Goal: Task Accomplishment & Management: Complete application form

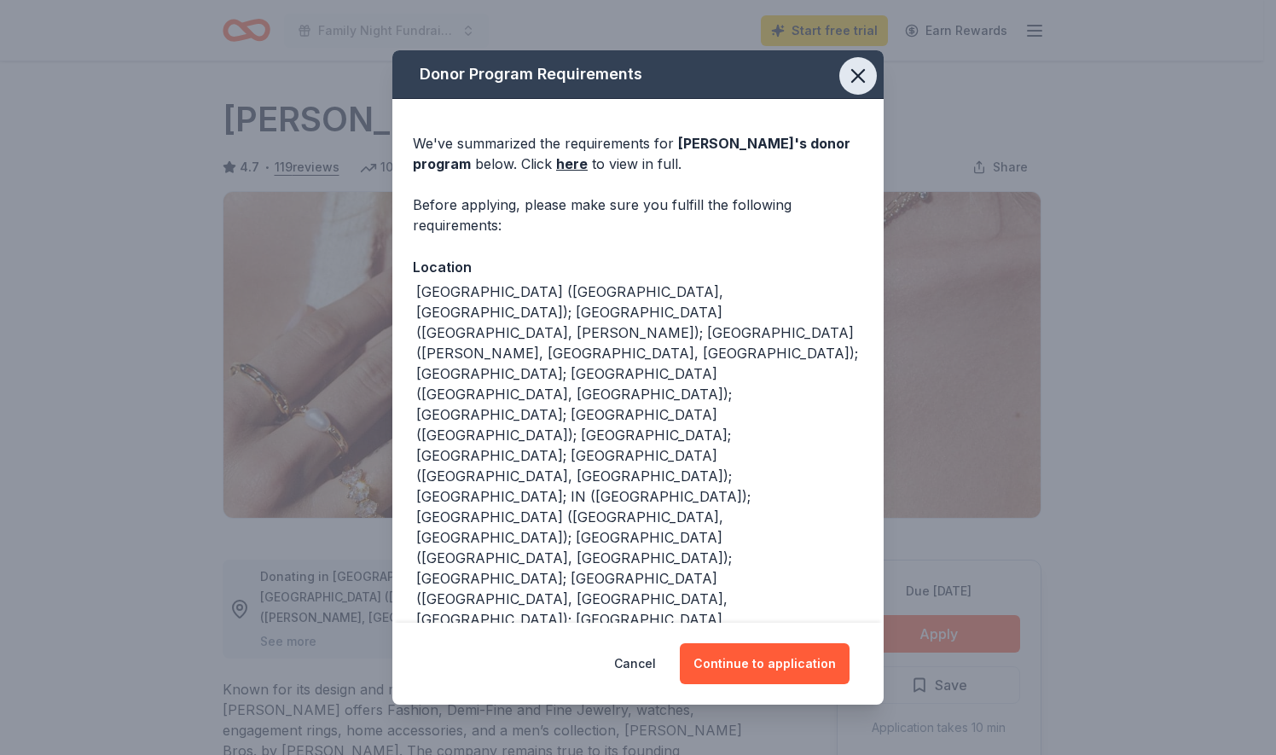
click at [839, 79] on button "button" at bounding box center [858, 76] width 38 height 38
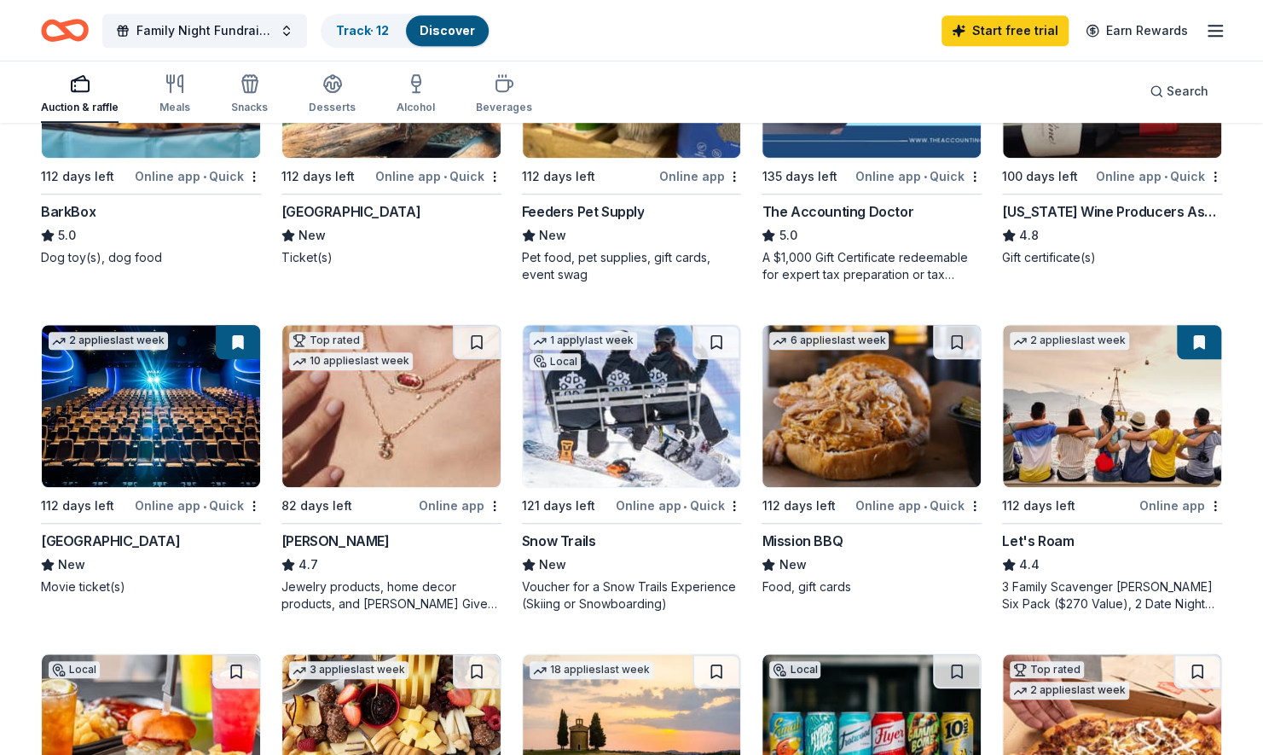
scroll to position [559, 0]
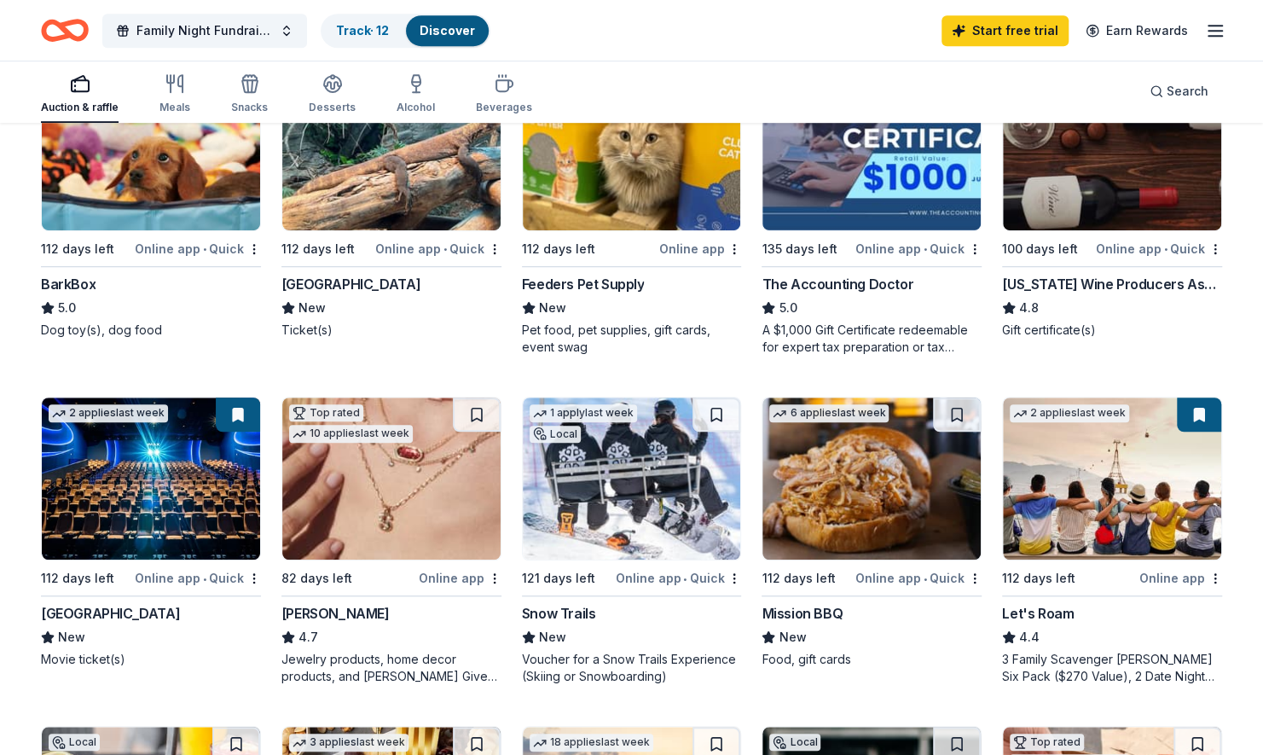
click at [84, 532] on img at bounding box center [151, 478] width 218 height 162
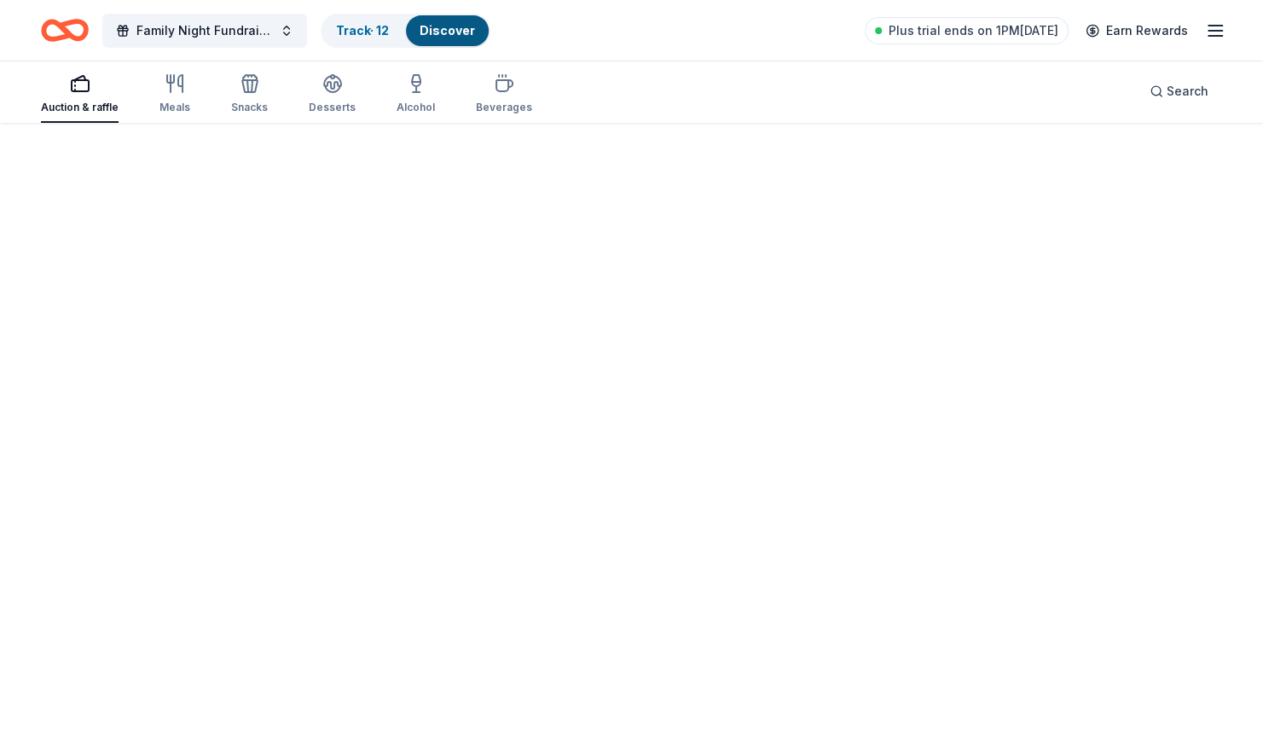
scroll to position [125, 0]
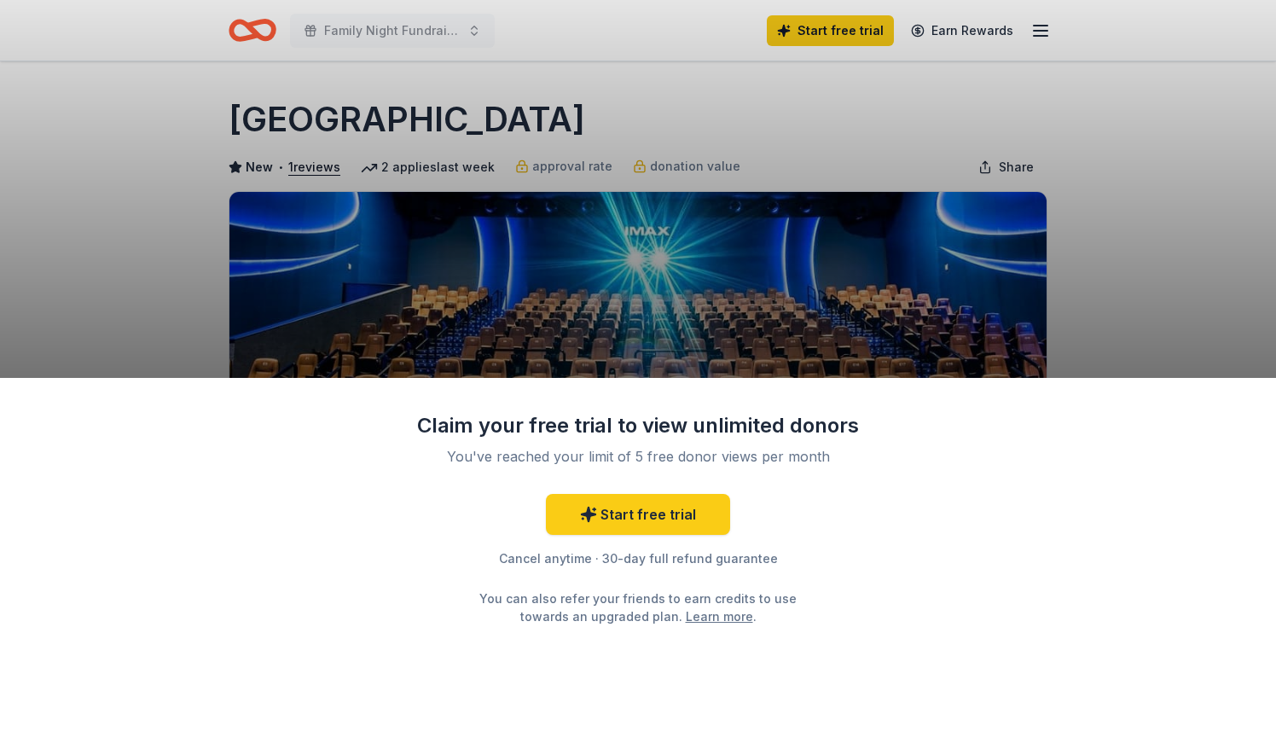
click at [1097, 215] on div "Claim your free trial to view unlimited donors You've reached your limit of 5 f…" at bounding box center [638, 377] width 1276 height 755
click at [1129, 235] on div "Claim your free trial to view unlimited donors You've reached your limit of 5 f…" at bounding box center [638, 377] width 1276 height 755
drag, startPoint x: 763, startPoint y: 304, endPoint x: 795, endPoint y: 171, distance: 137.0
click at [795, 171] on div "Claim your free trial to view unlimited donors You've reached your limit of 5 f…" at bounding box center [638, 377] width 1276 height 755
click at [602, 525] on link "Start free trial" at bounding box center [638, 514] width 184 height 41
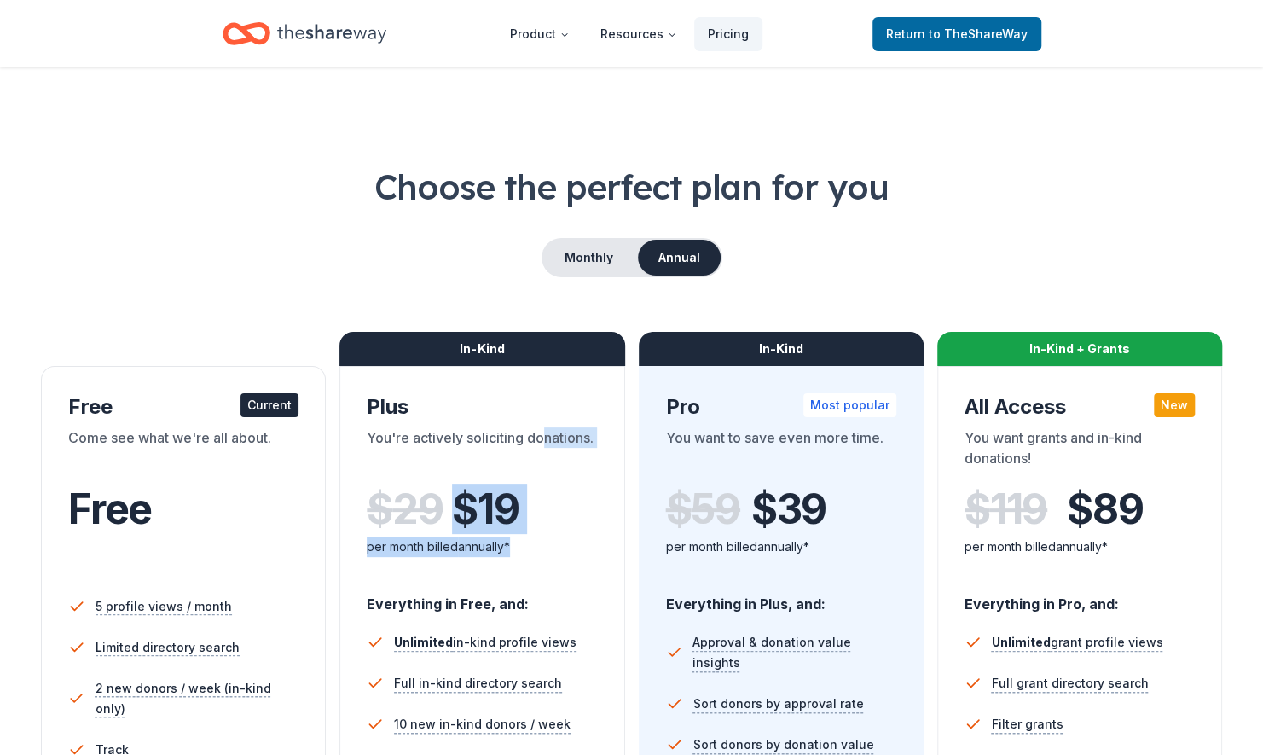
drag, startPoint x: 381, startPoint y: 448, endPoint x: 522, endPoint y: 546, distance: 171.5
click at [522, 546] on div "Plus You're actively soliciting donations. $ 29 $ 19 per month billed annually*" at bounding box center [482, 486] width 230 height 186
click at [522, 546] on div "per month billed annually*" at bounding box center [482, 547] width 230 height 20
click at [546, 441] on div "You're actively soliciting donations." at bounding box center [482, 451] width 230 height 48
drag, startPoint x: 546, startPoint y: 441, endPoint x: 542, endPoint y: 498, distance: 57.2
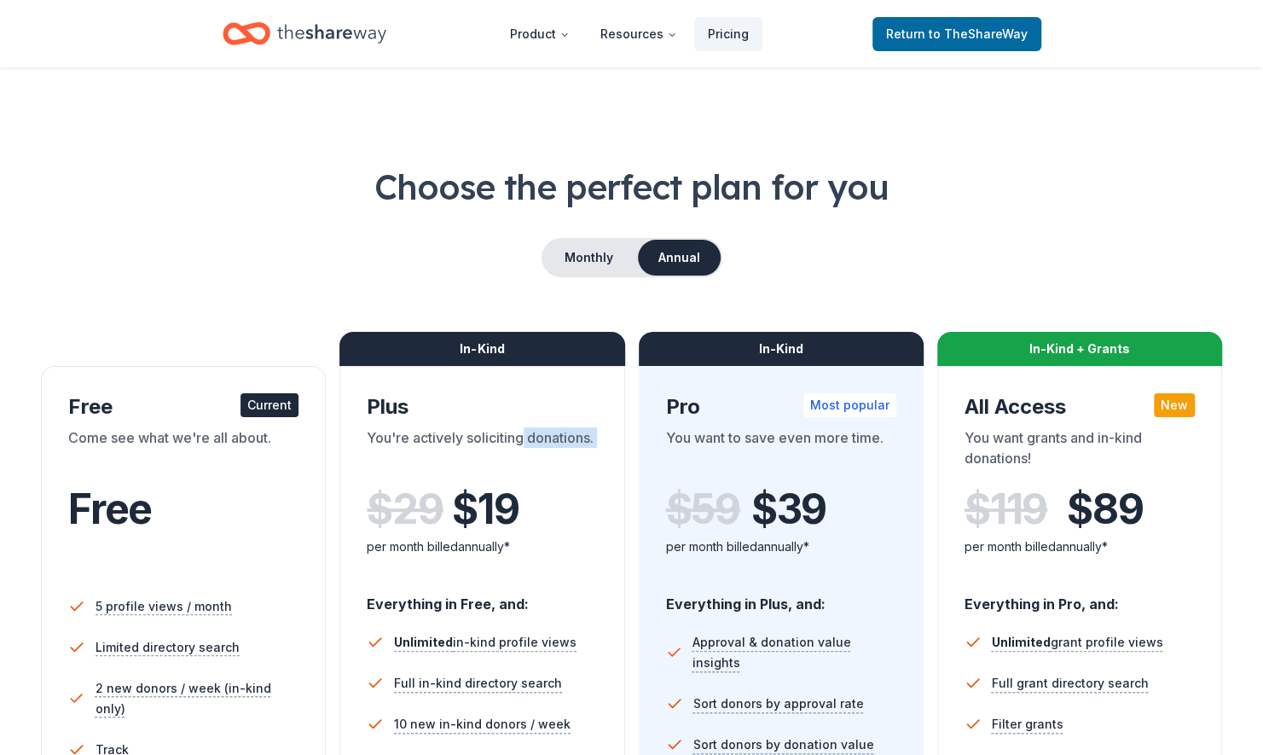
click at [542, 498] on div "Plus You're actively soliciting donations. $ 29 $ 19 per month billed annually*" at bounding box center [482, 486] width 230 height 186
click at [542, 498] on div "$ 29 $ 19" at bounding box center [482, 509] width 230 height 48
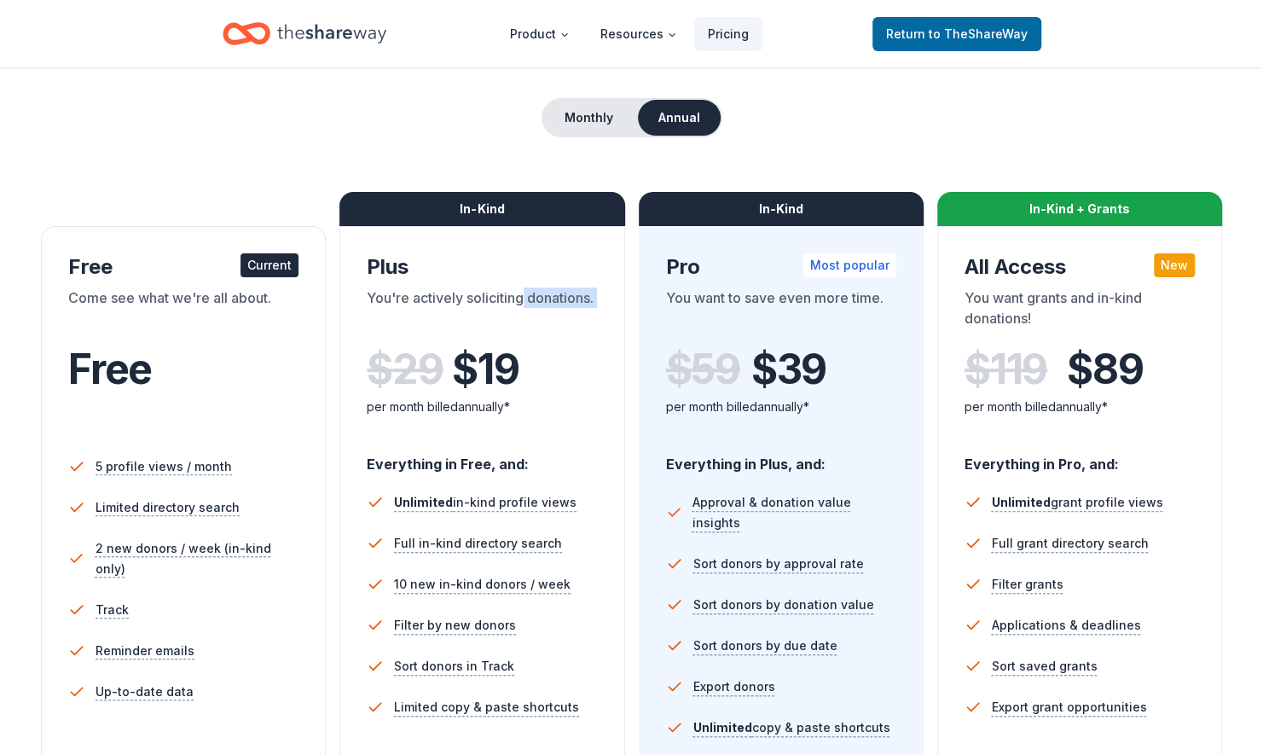
scroll to position [177, 0]
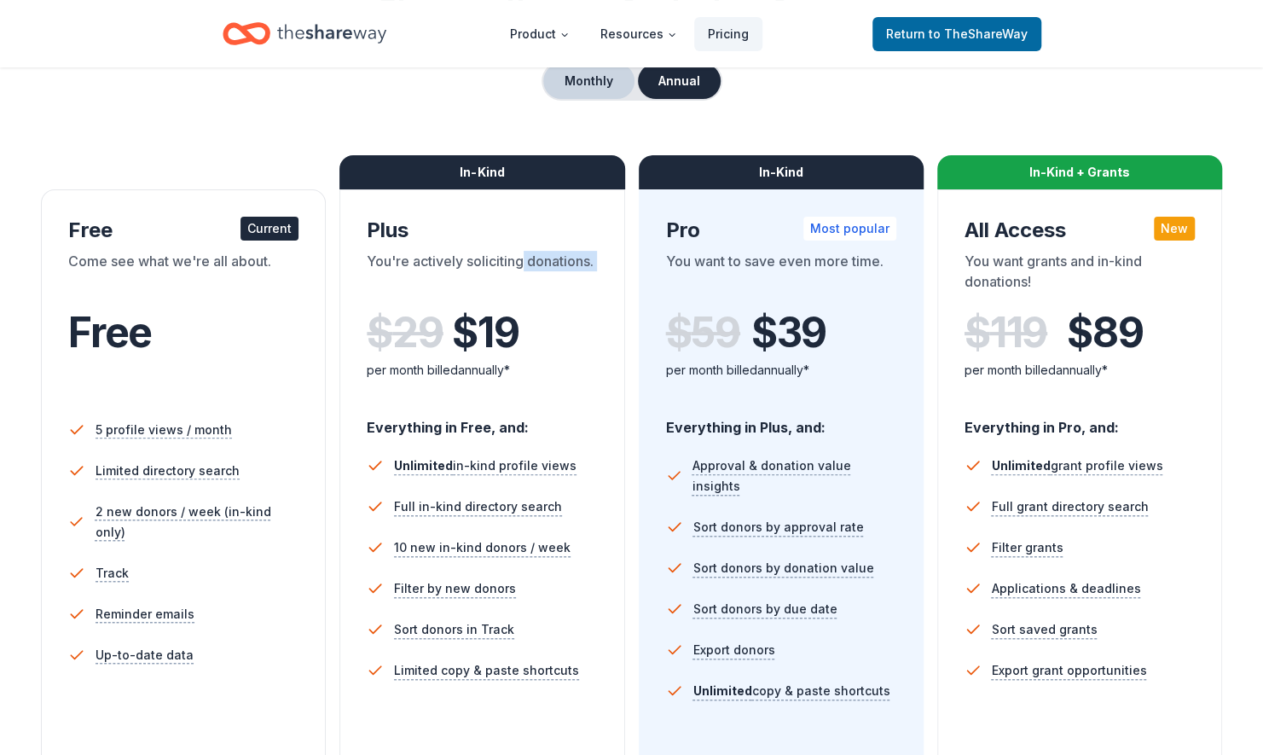
click at [581, 76] on button "Monthly" at bounding box center [588, 81] width 91 height 36
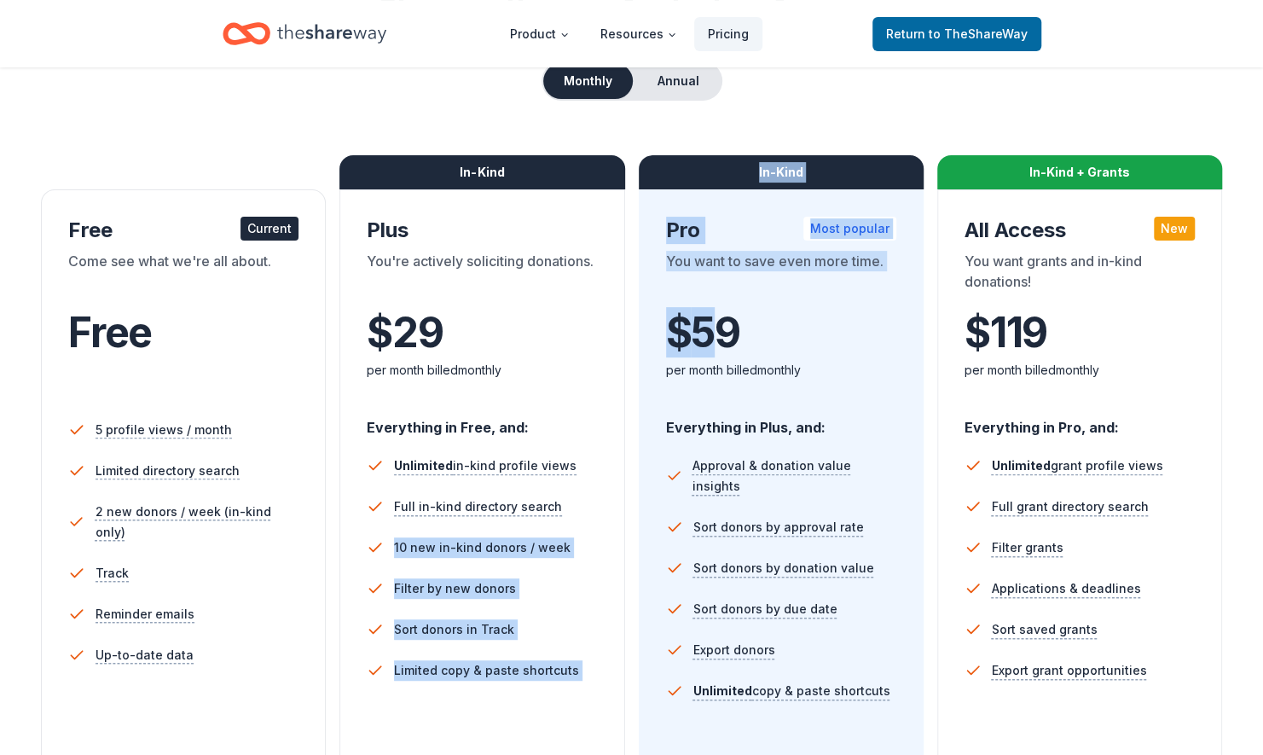
drag, startPoint x: 722, startPoint y: 326, endPoint x: 628, endPoint y: 525, distance: 220.5
click at [628, 525] on div "Free Current Come see what we're all about. Free 5 profile views / month Limite…" at bounding box center [631, 522] width 1181 height 734
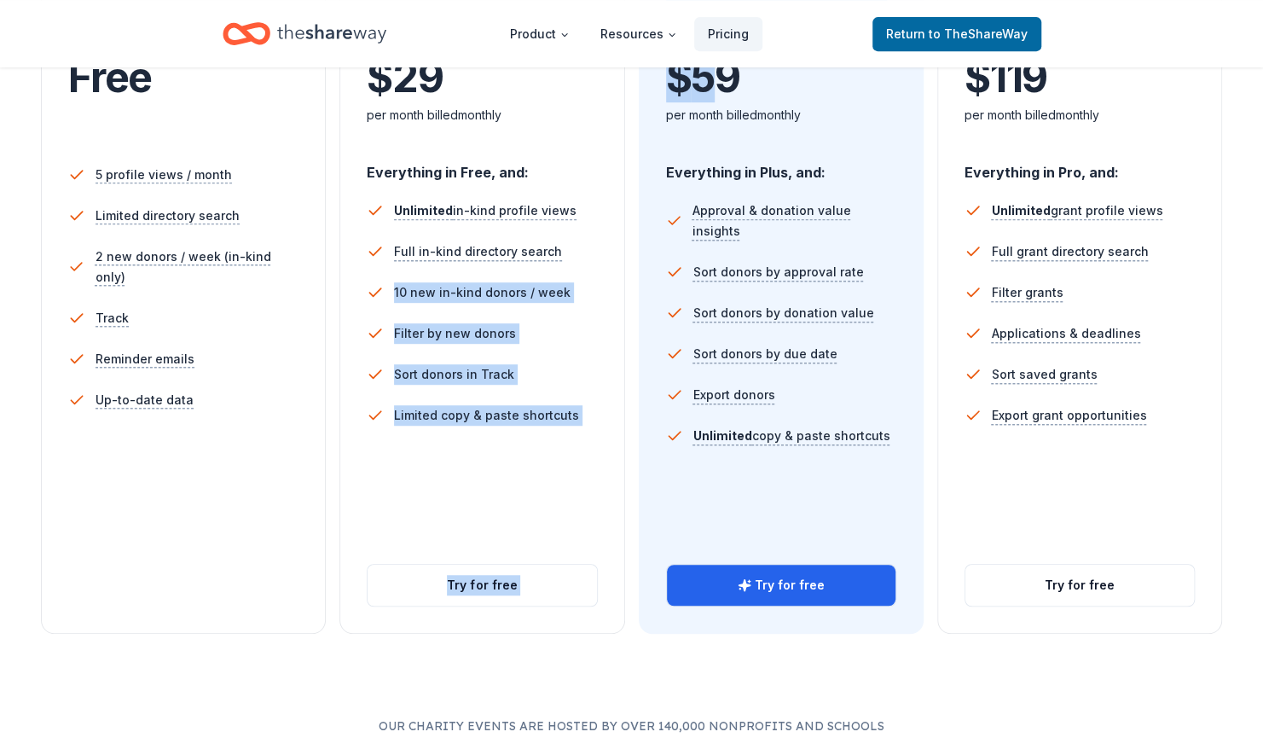
scroll to position [664, 0]
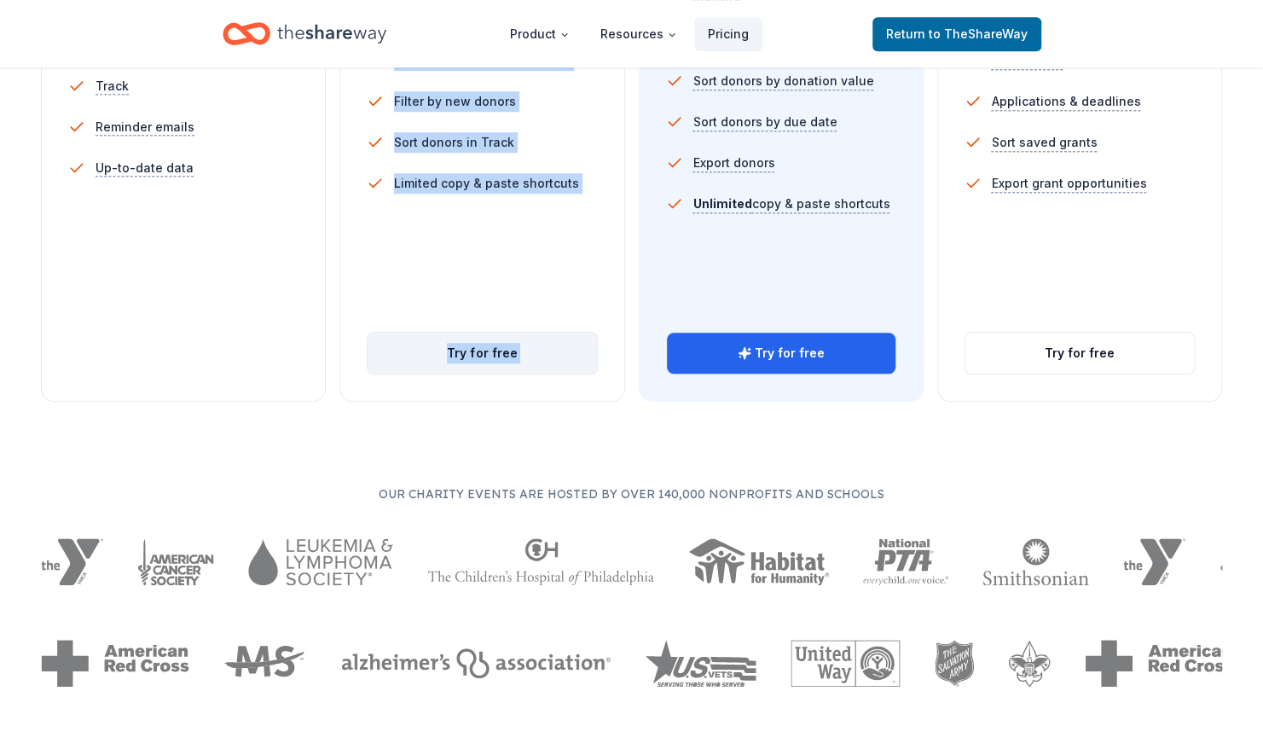
click at [508, 369] on button "Try for free" at bounding box center [482, 353] width 229 height 41
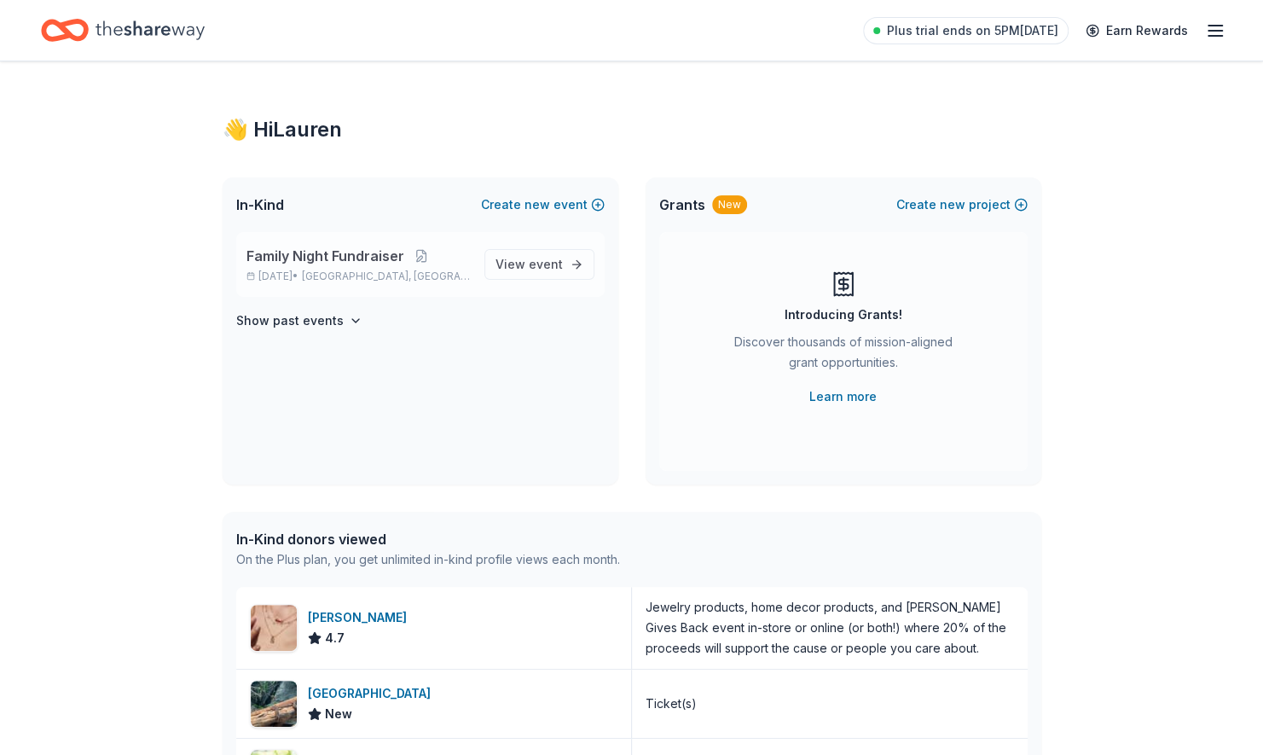
click at [373, 247] on span "Family Night Fundraiser" at bounding box center [326, 256] width 158 height 20
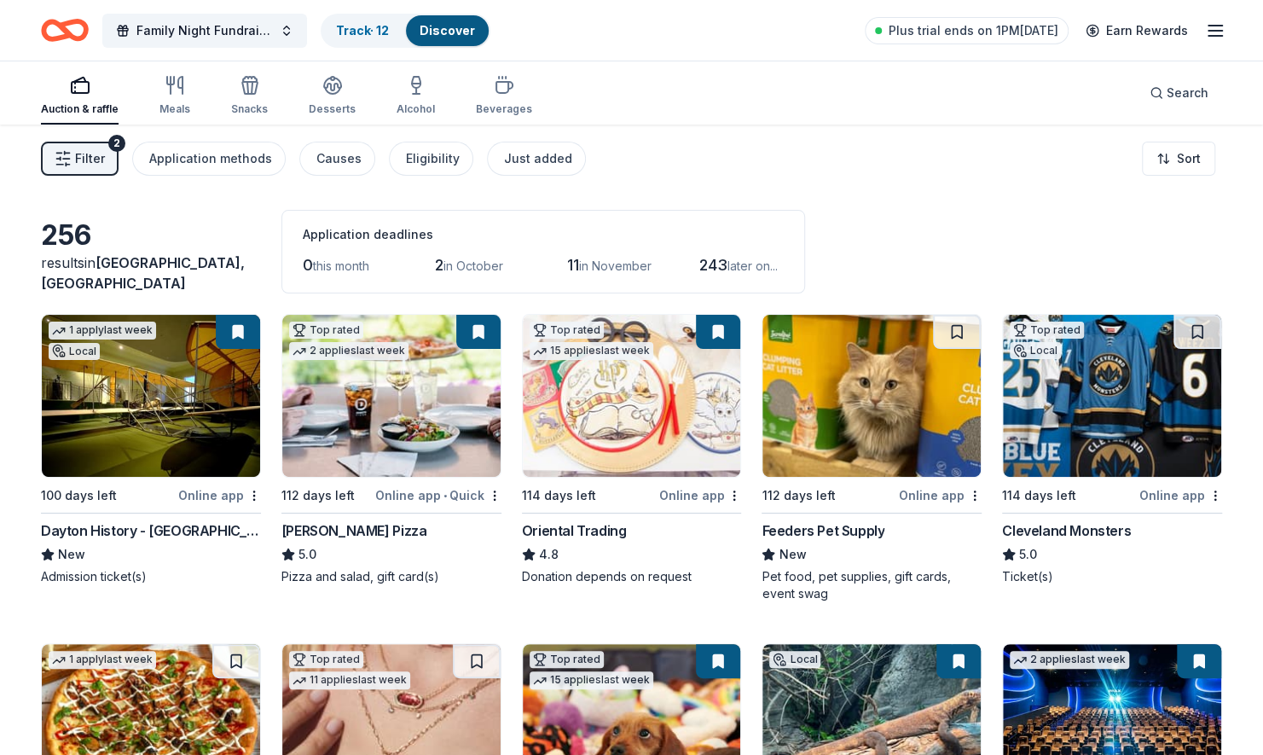
click at [723, 328] on button at bounding box center [718, 332] width 44 height 34
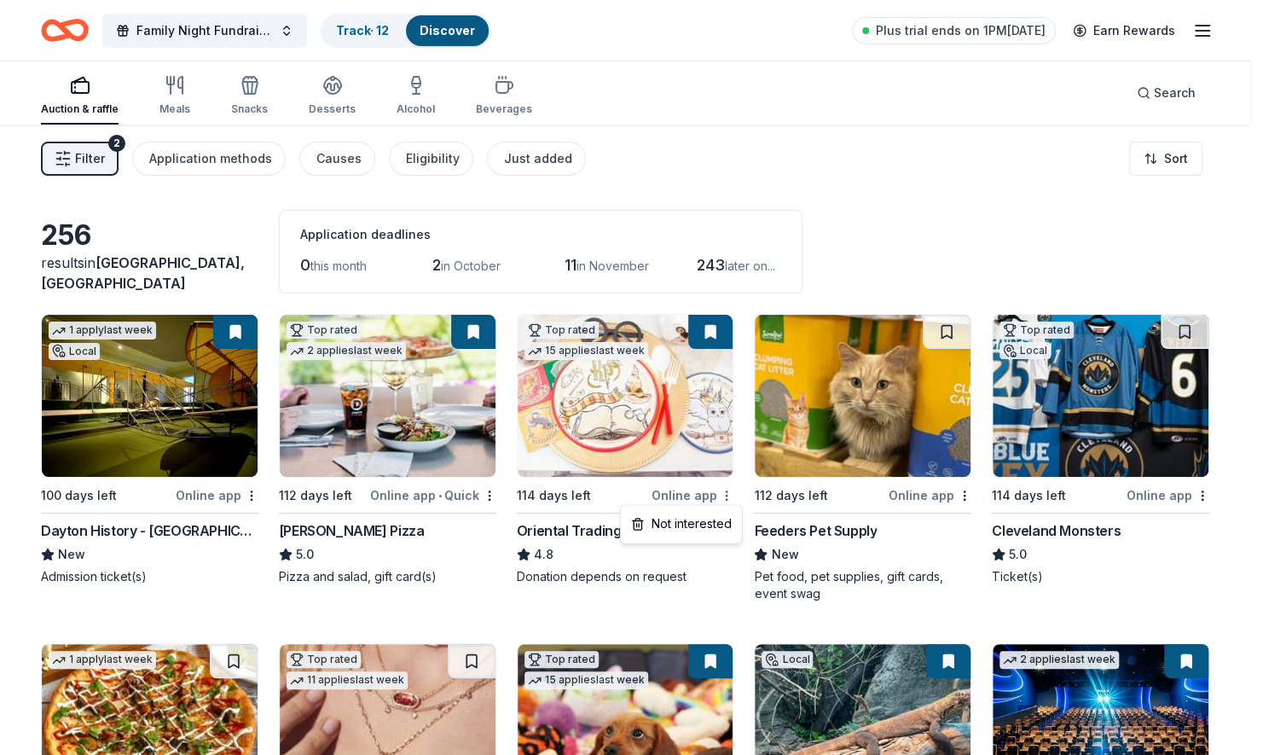
click at [733, 490] on html "Family Night Fundraiser Track · 12 Discover Plus trial ends on 1PM, 9/22 Earn R…" at bounding box center [631, 377] width 1263 height 755
click at [670, 525] on div "Not interested" at bounding box center [681, 523] width 114 height 31
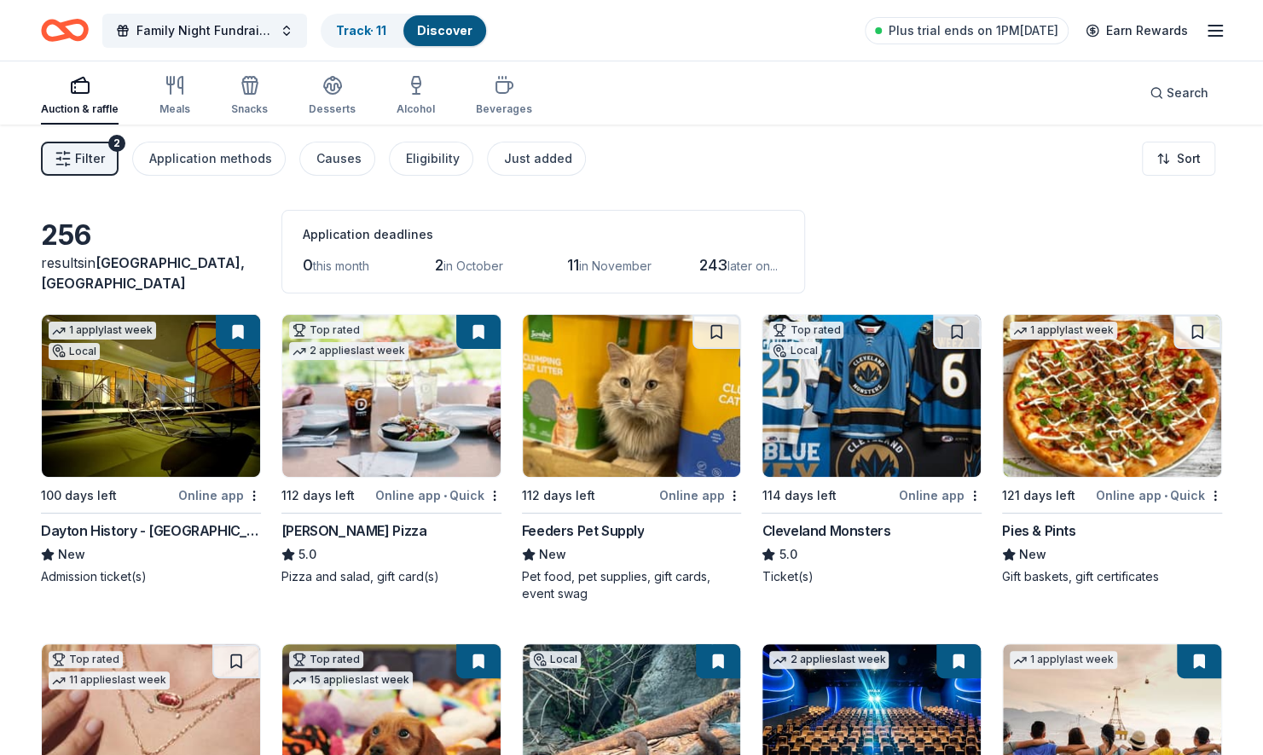
click at [490, 339] on button at bounding box center [478, 332] width 44 height 34
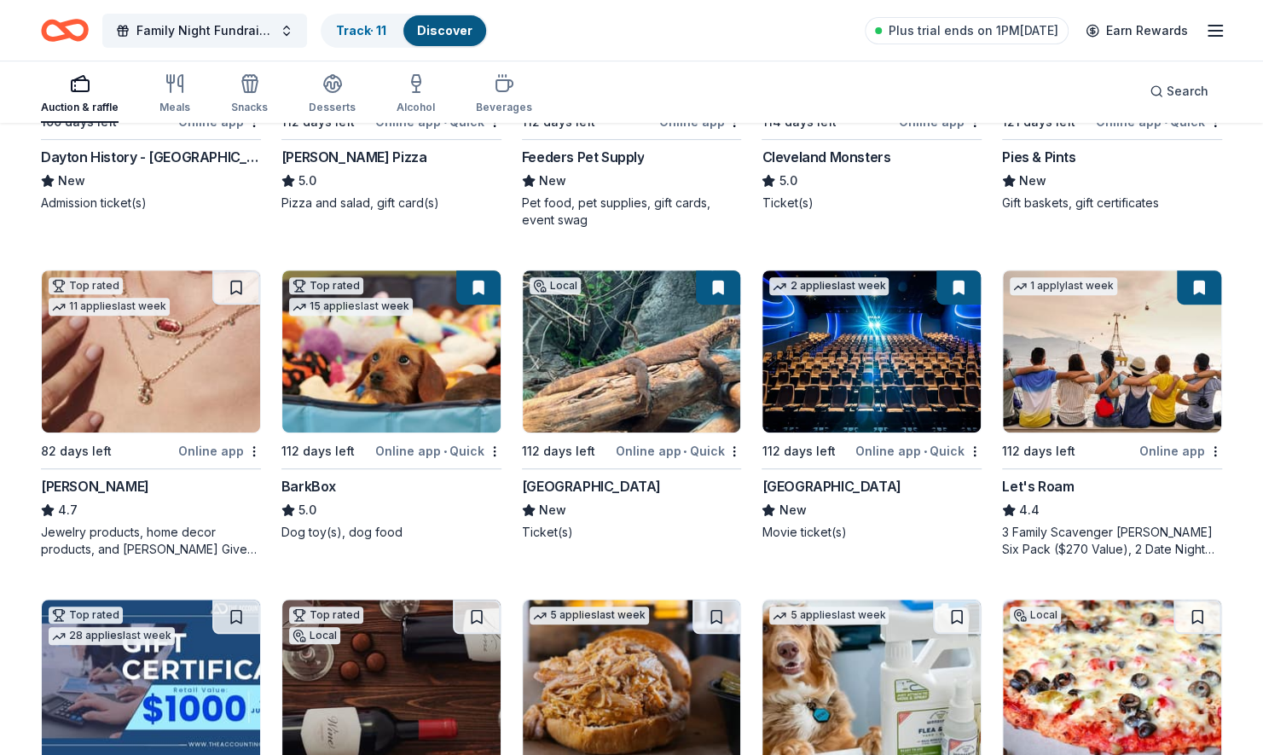
scroll to position [375, 0]
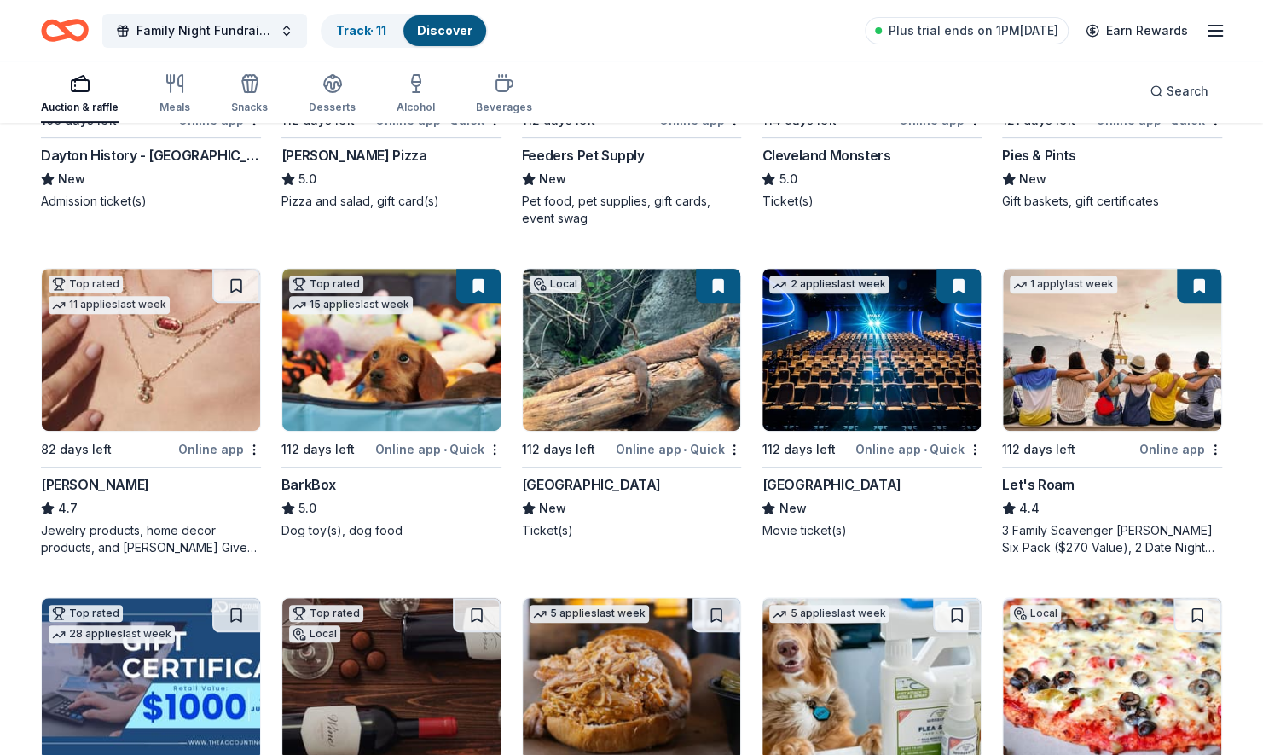
click at [843, 401] on img at bounding box center [872, 350] width 218 height 162
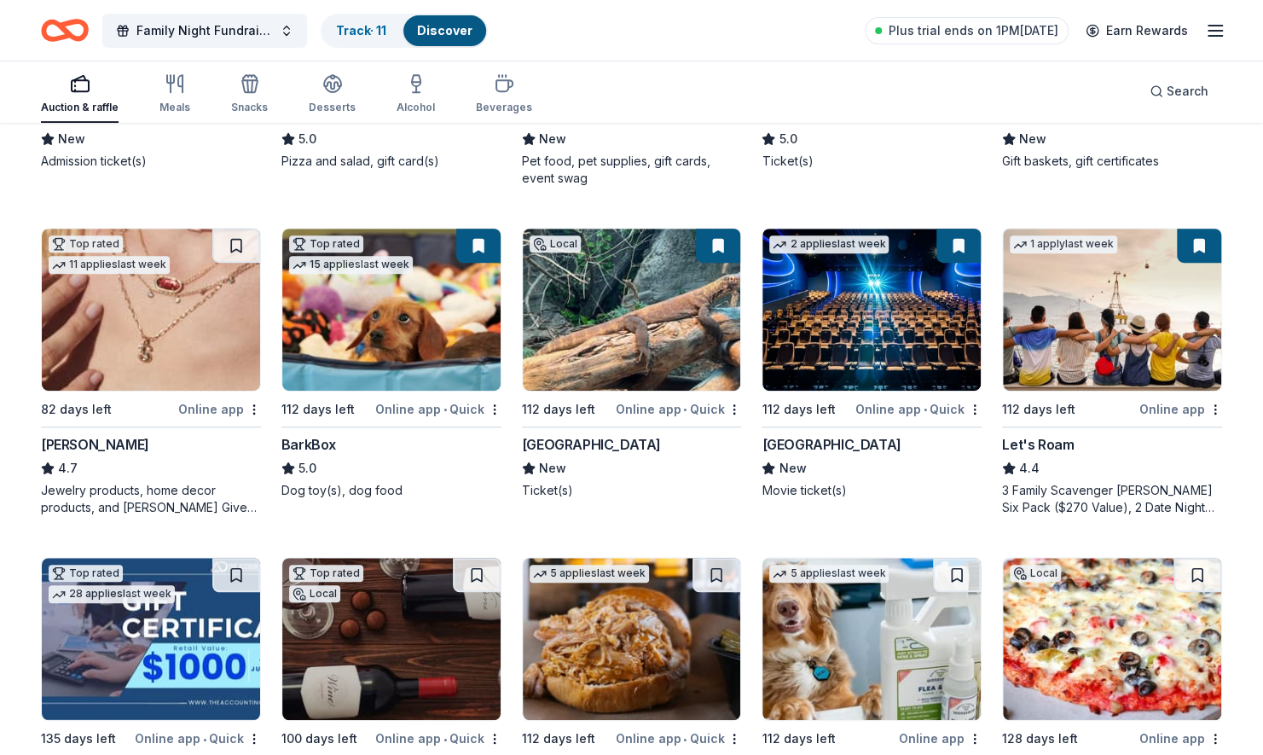
click at [1192, 239] on button at bounding box center [1199, 246] width 44 height 34
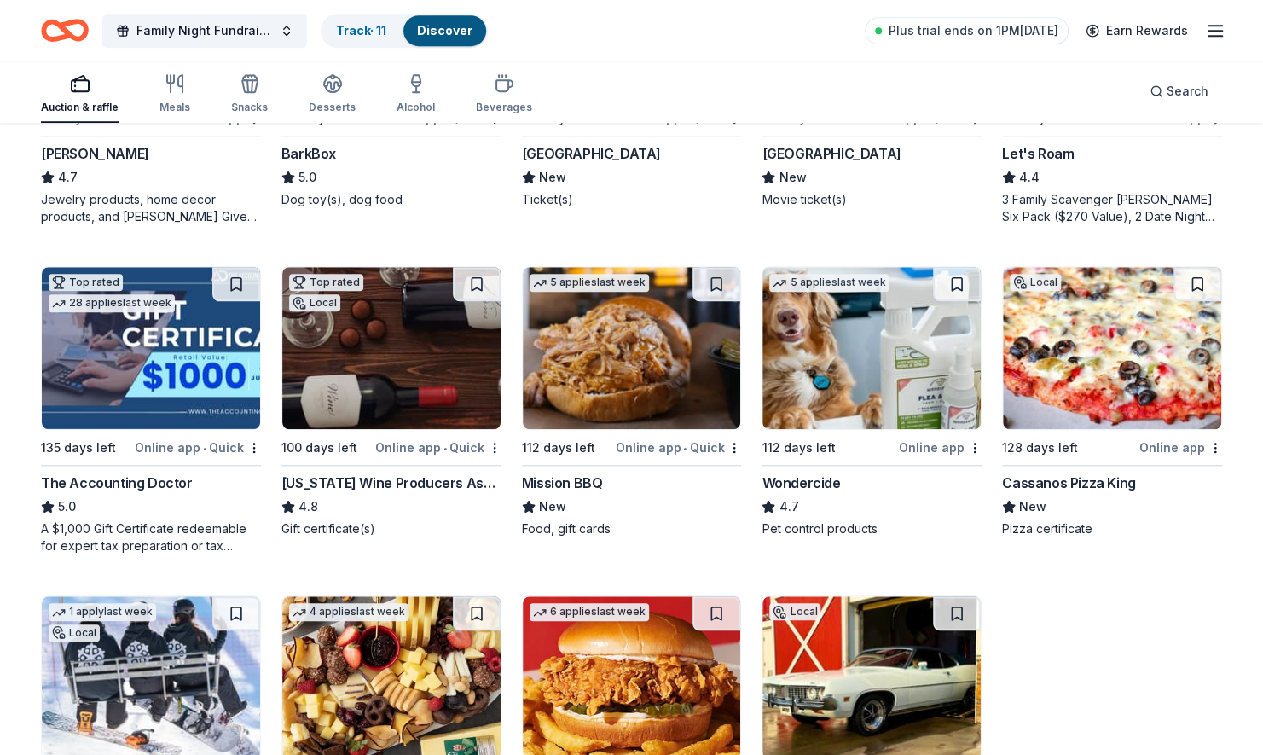
scroll to position [703, 0]
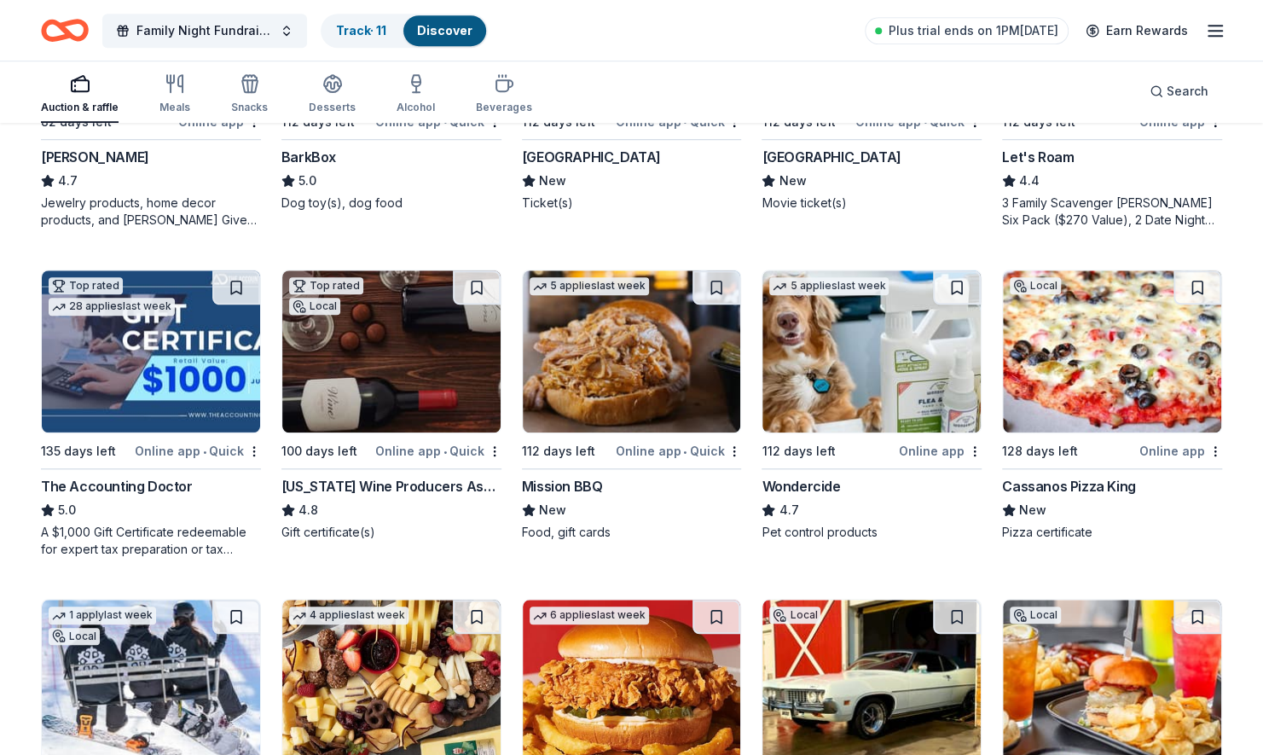
click at [1100, 312] on img at bounding box center [1112, 351] width 218 height 162
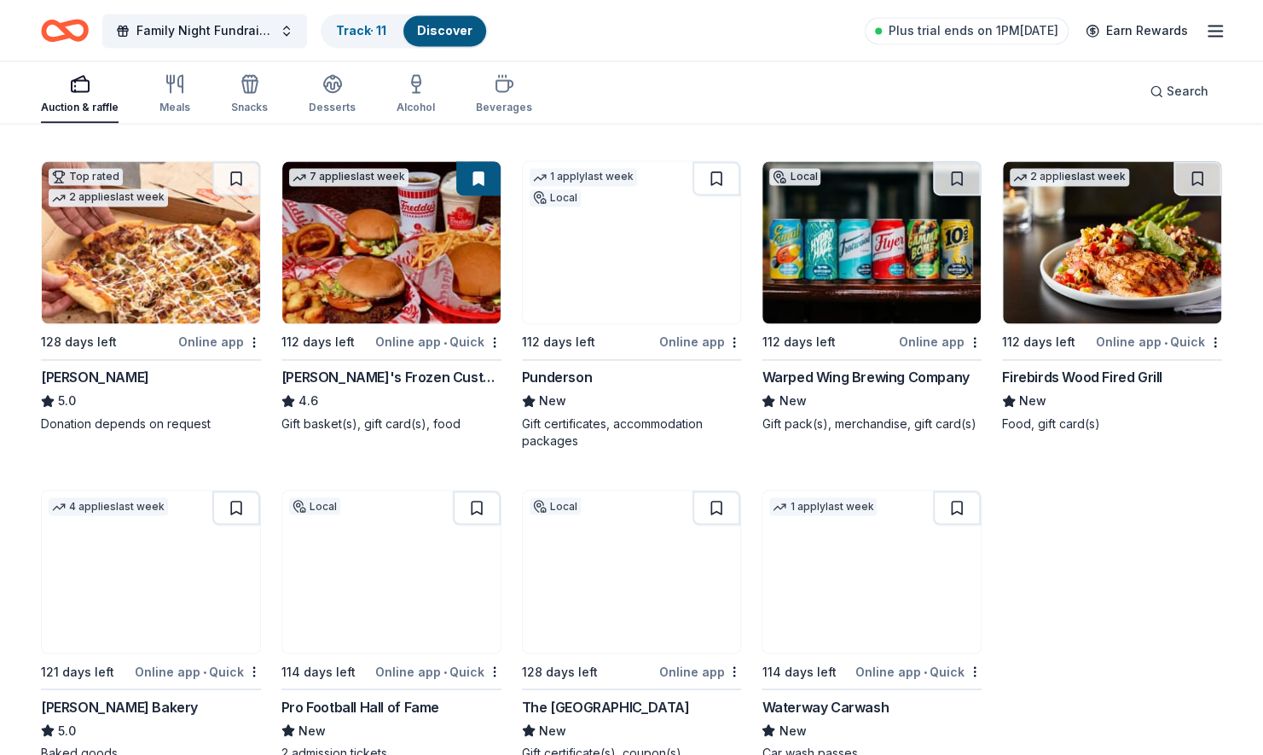
scroll to position [1472, 0]
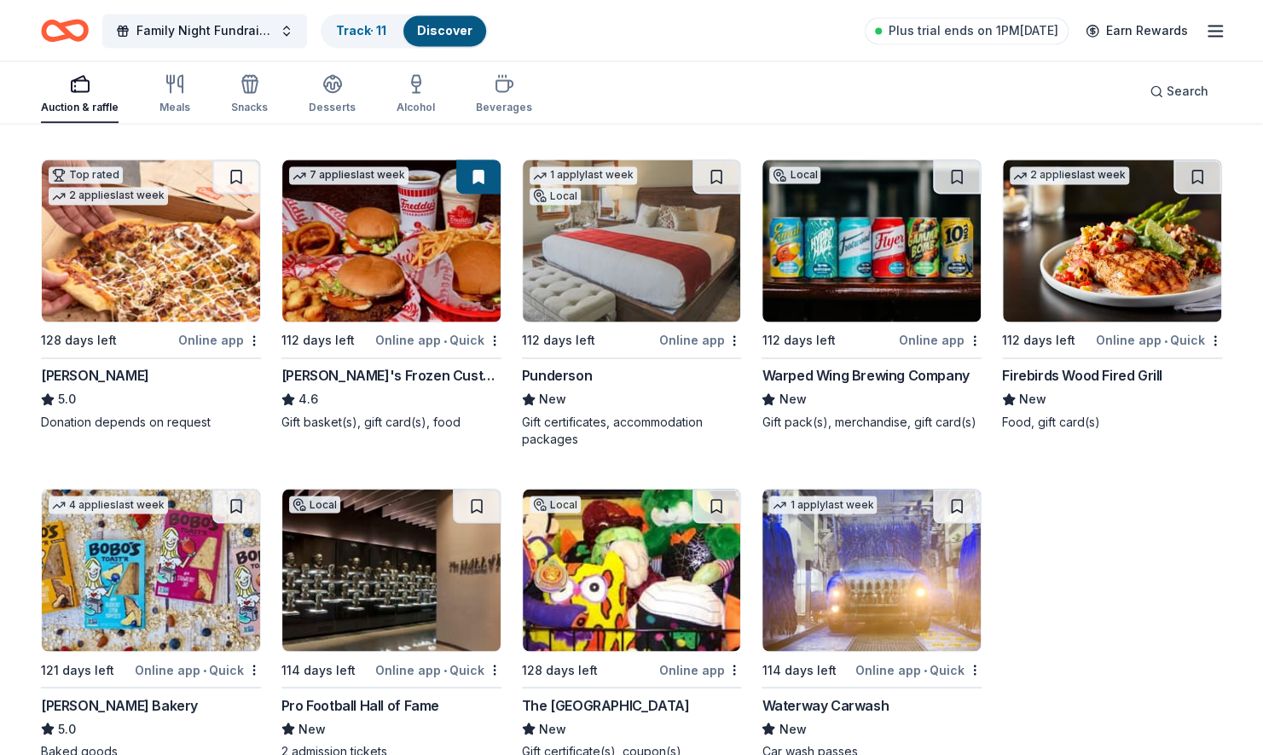
click at [1074, 232] on img at bounding box center [1112, 241] width 218 height 162
click at [164, 280] on img at bounding box center [151, 241] width 218 height 162
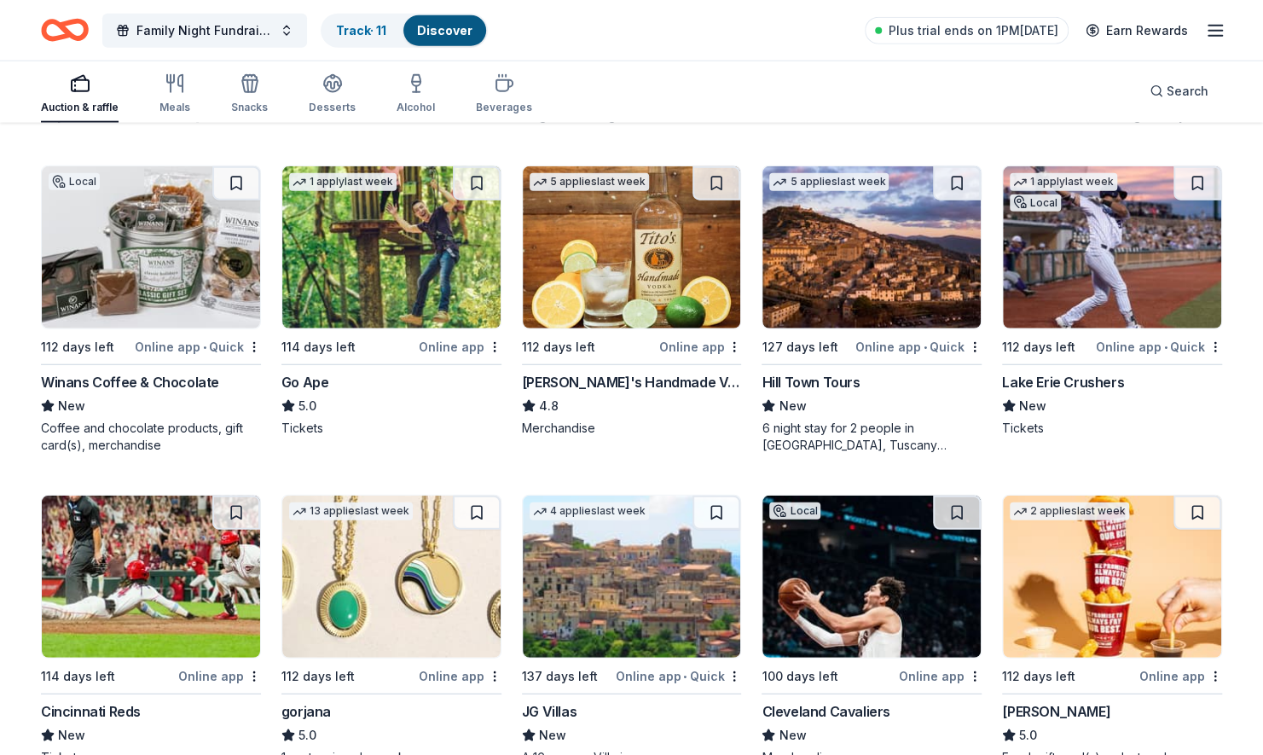
scroll to position [2427, 0]
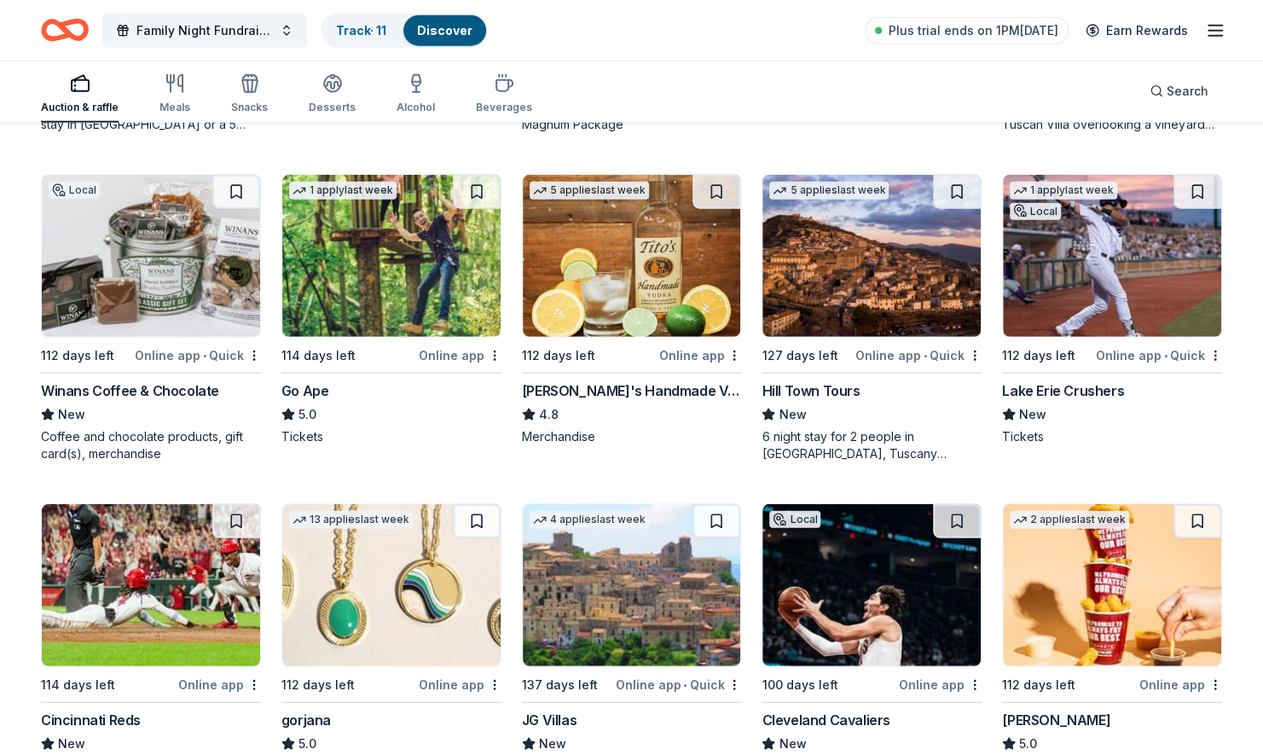
click at [206, 280] on img at bounding box center [151, 256] width 218 height 162
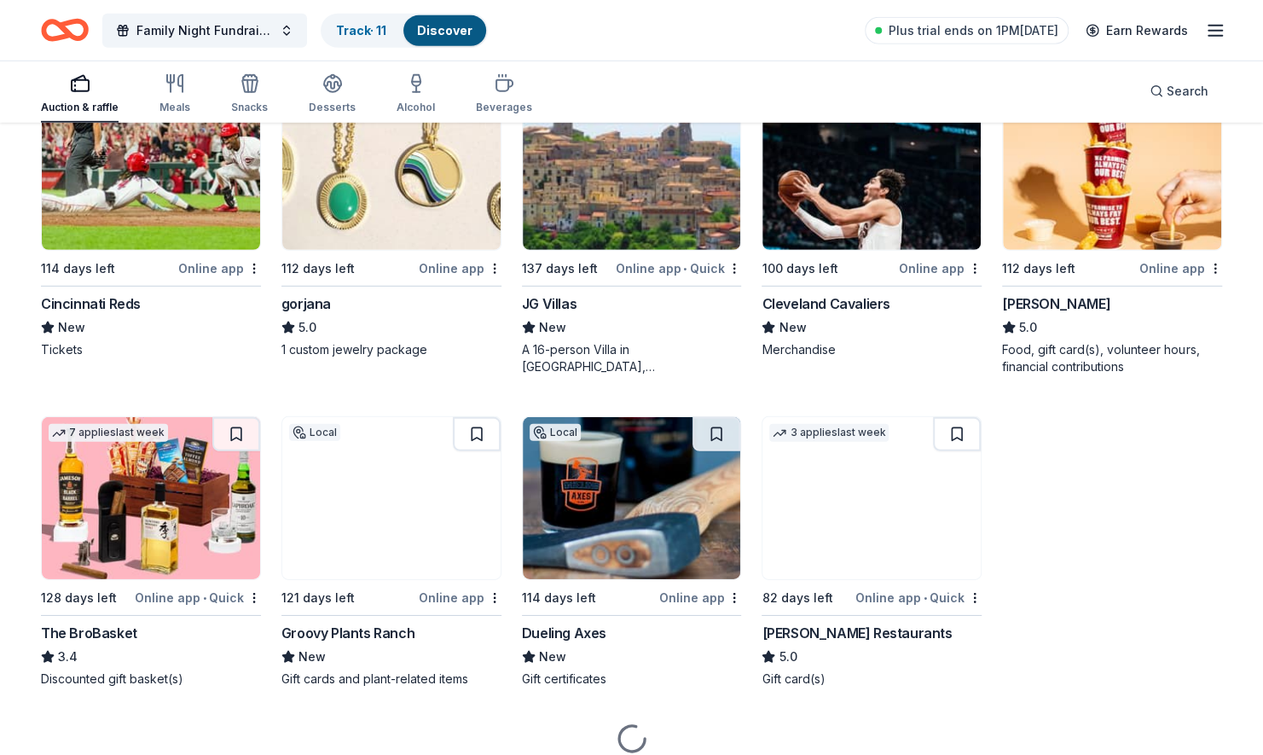
scroll to position [2852, 0]
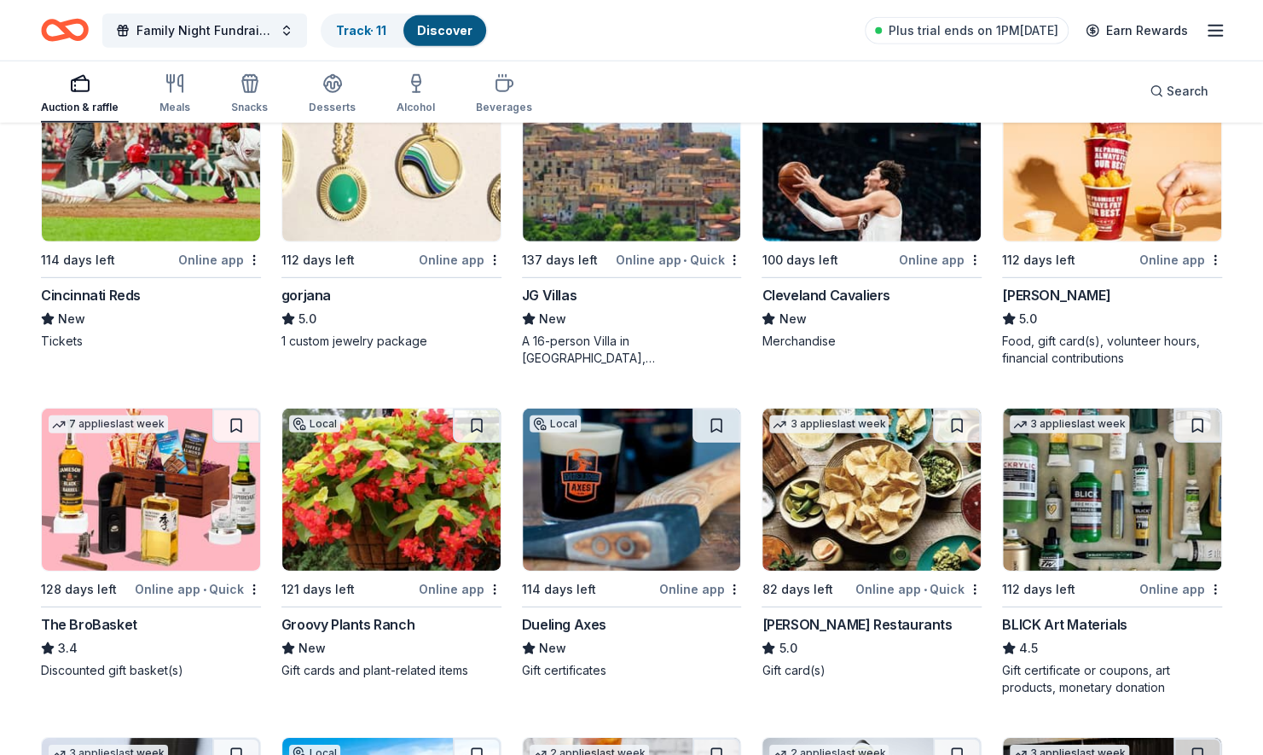
click at [143, 183] on img at bounding box center [151, 160] width 218 height 162
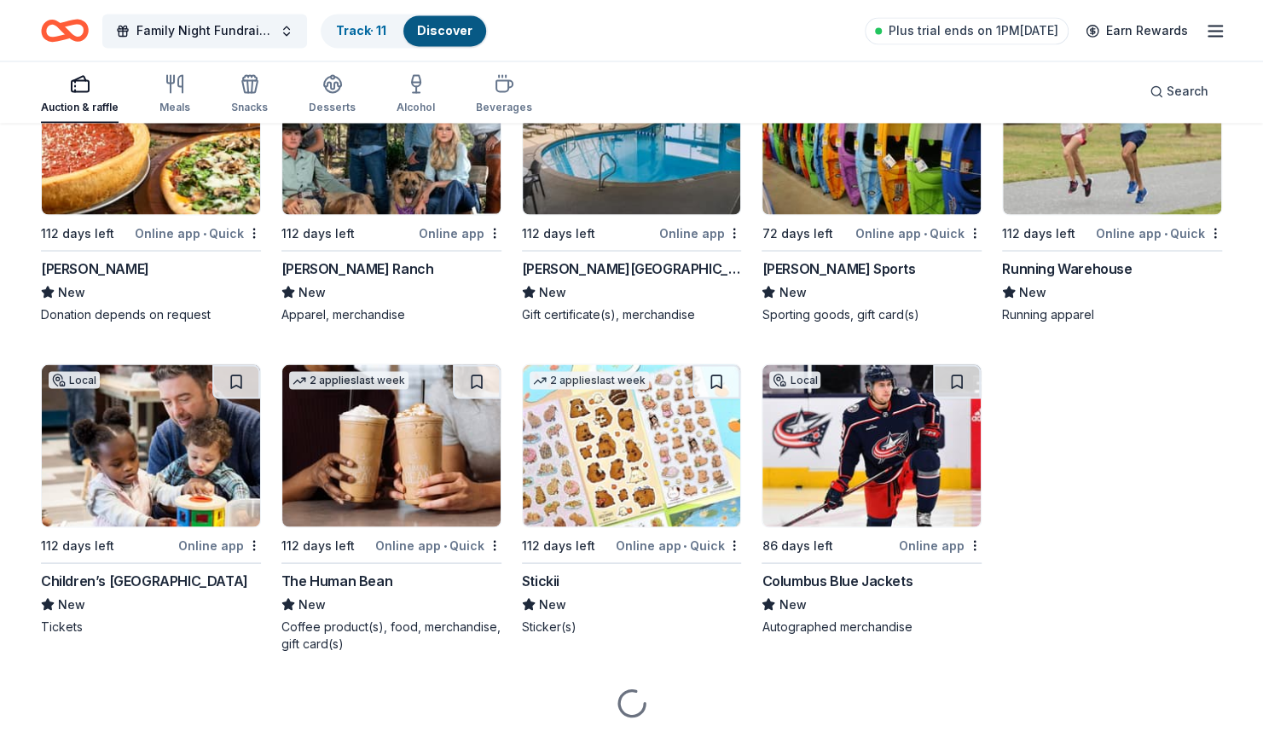
scroll to position [5512, 0]
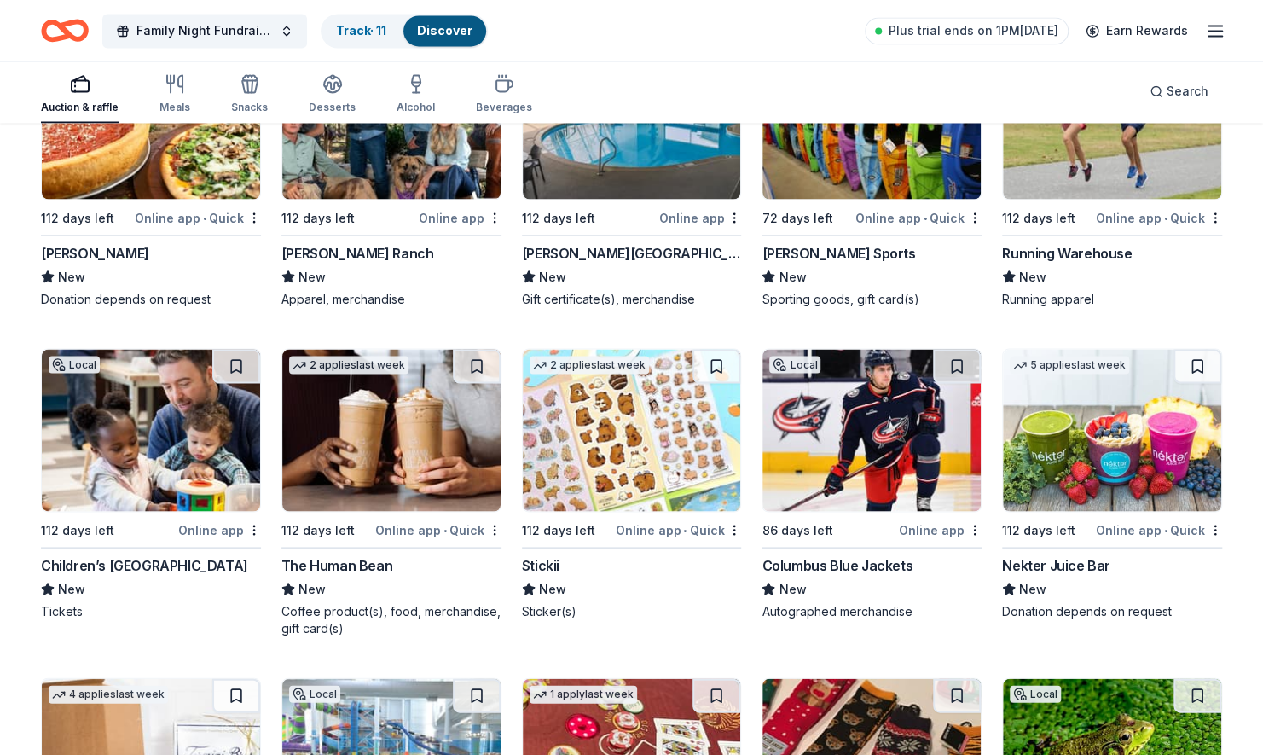
click at [645, 445] on img at bounding box center [632, 430] width 218 height 162
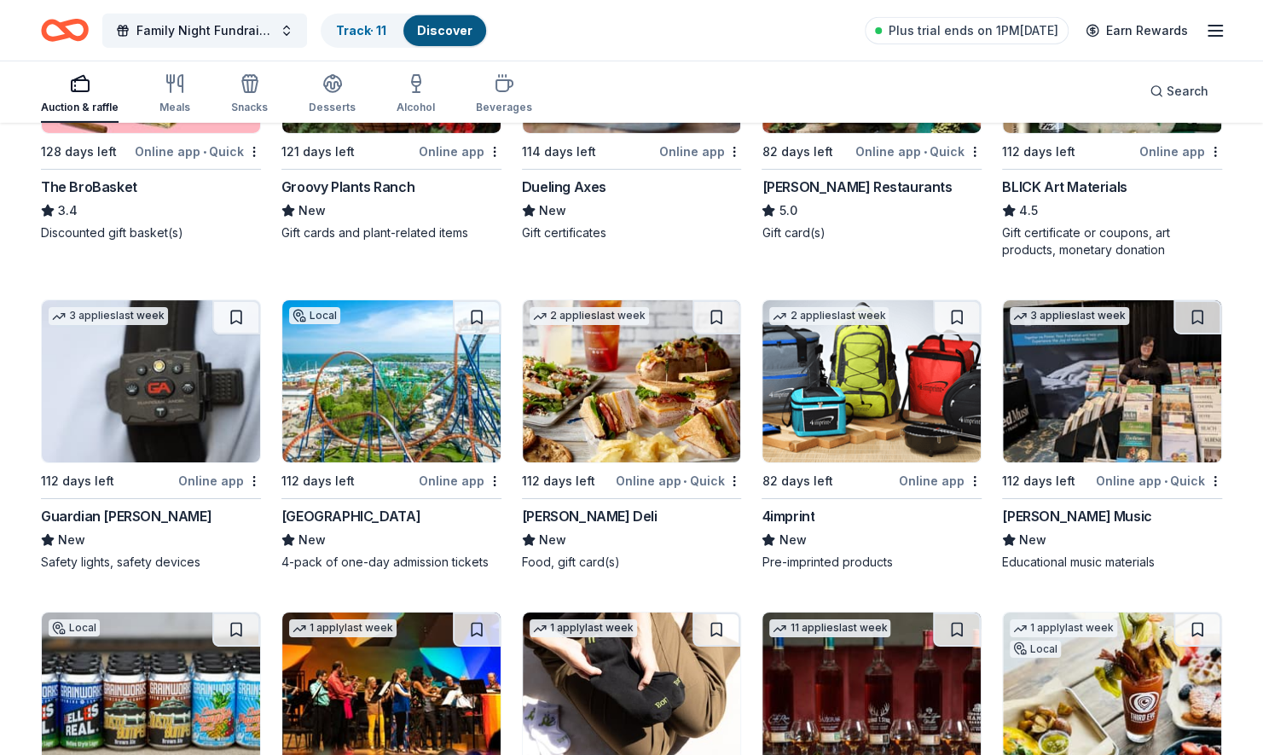
scroll to position [0, 0]
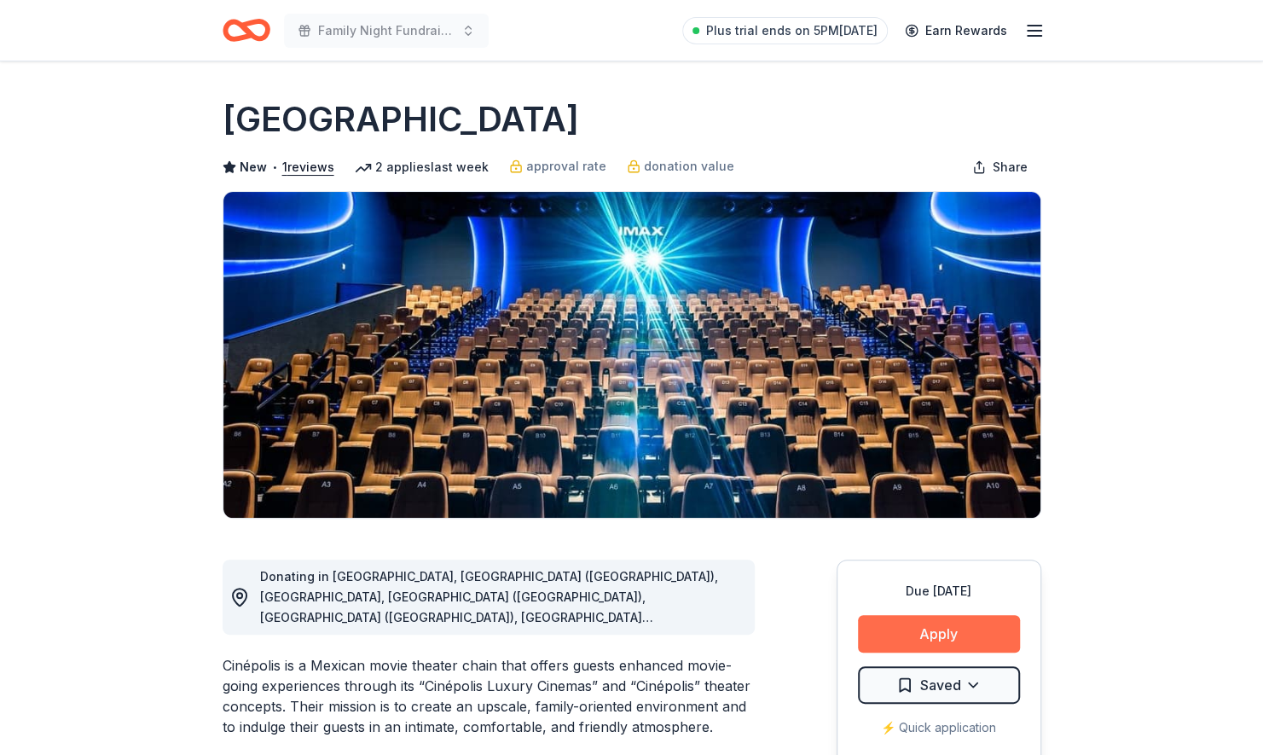
click at [937, 641] on button "Apply" at bounding box center [939, 634] width 162 height 38
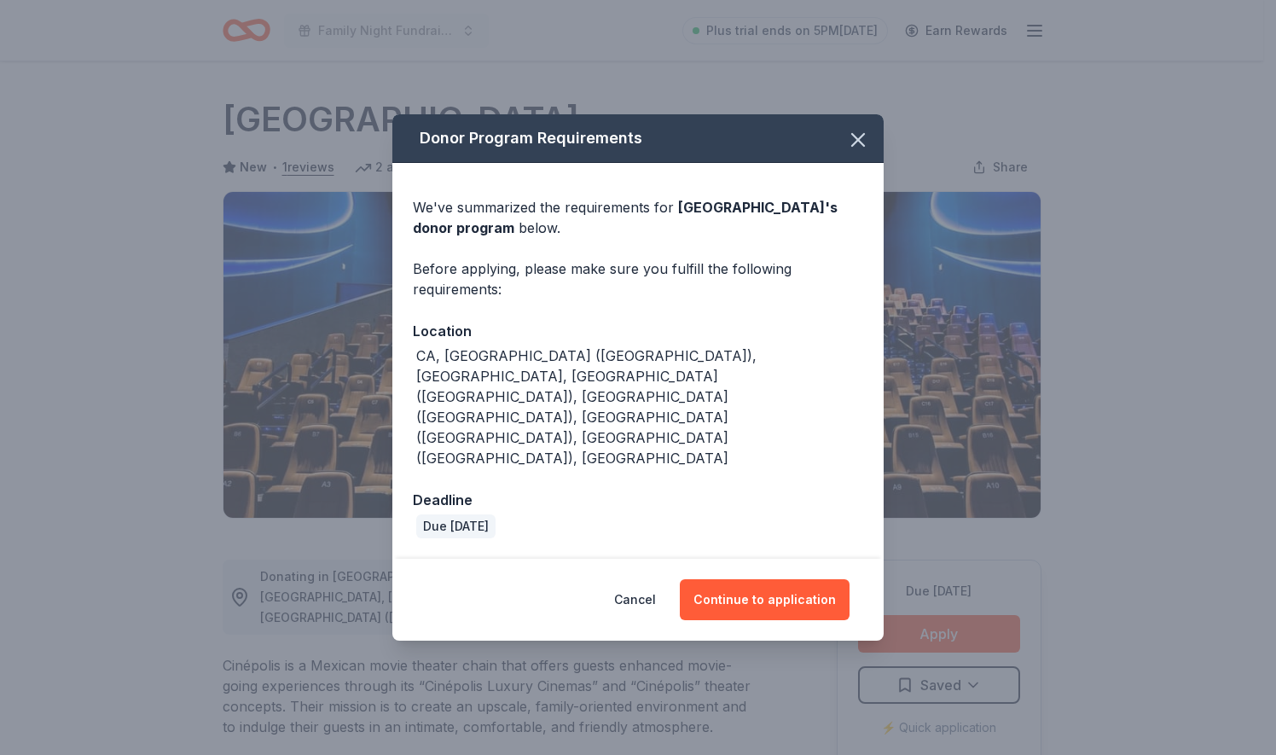
drag, startPoint x: 773, startPoint y: 484, endPoint x: 788, endPoint y: 357, distance: 127.2
click at [788, 357] on div "We've summarized the requirements for Cinépolis 's donor program below. Before …" at bounding box center [637, 361] width 491 height 397
click at [747, 579] on button "Continue to application" at bounding box center [765, 599] width 170 height 41
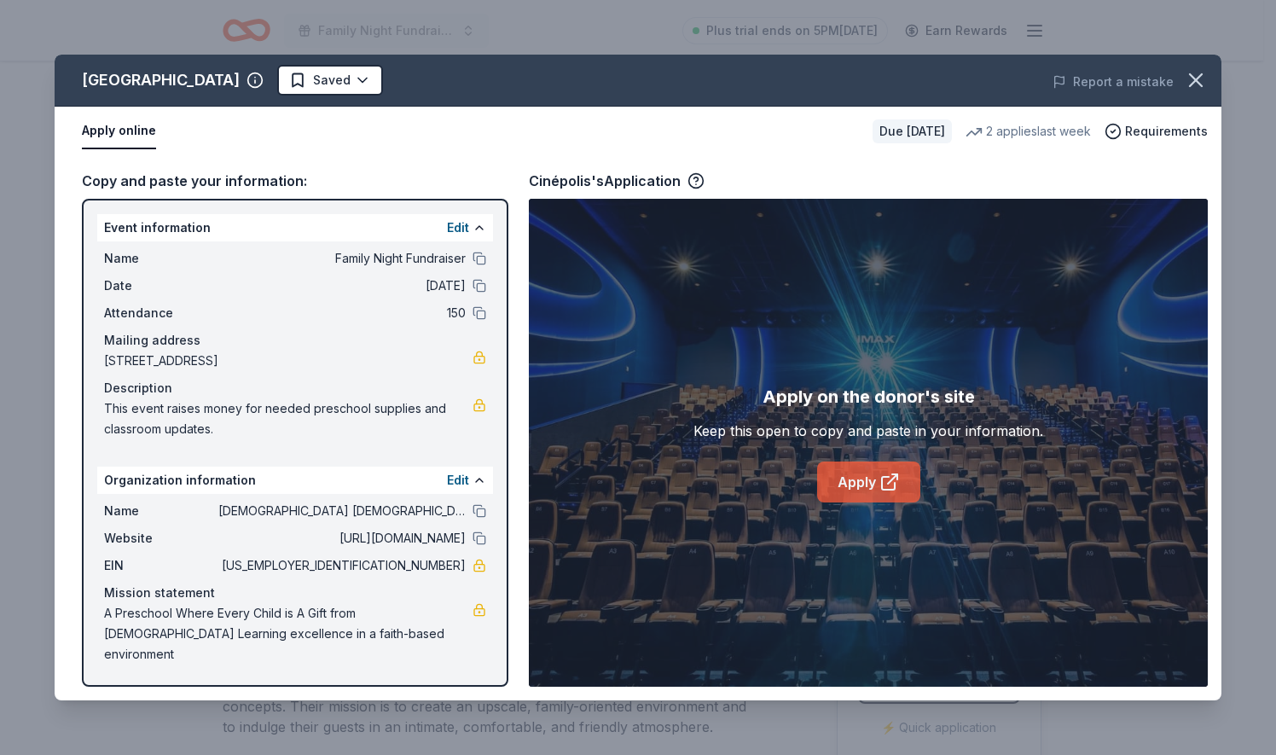
click at [860, 484] on link "Apply" at bounding box center [868, 481] width 103 height 41
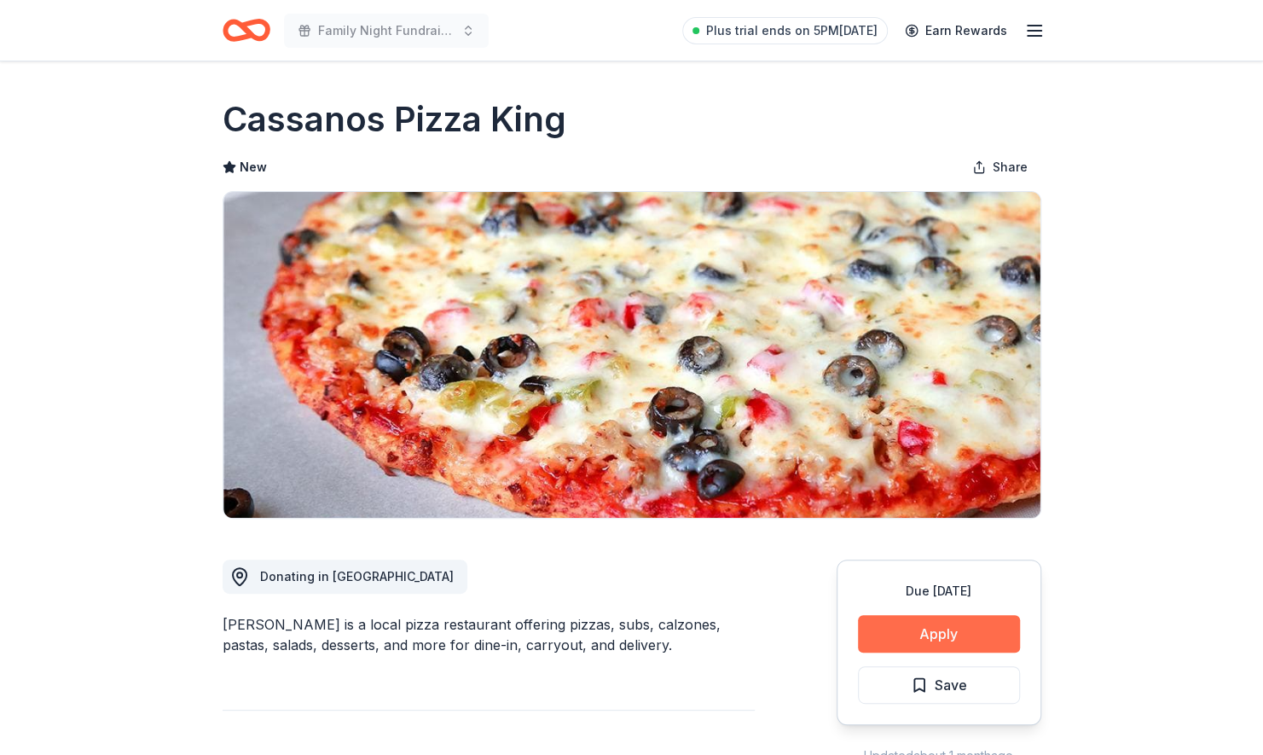
click at [962, 629] on button "Apply" at bounding box center [939, 634] width 162 height 38
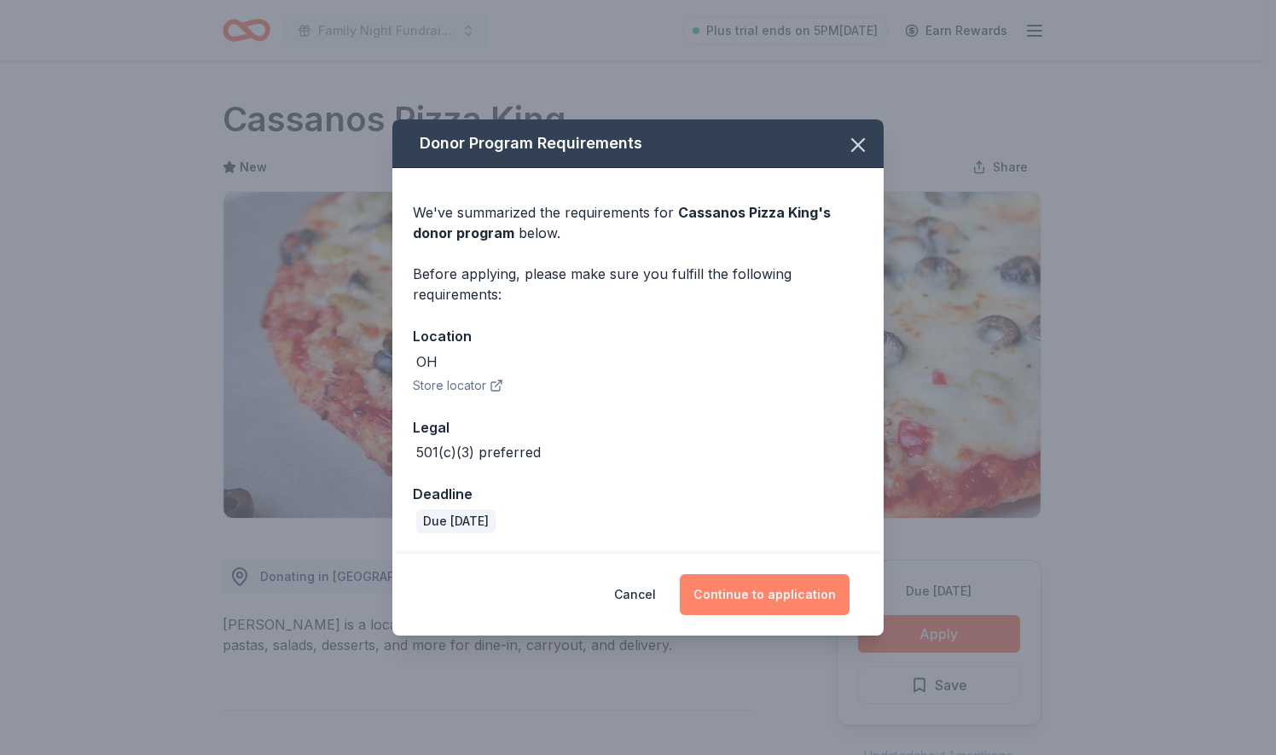
click at [750, 588] on button "Continue to application" at bounding box center [765, 594] width 170 height 41
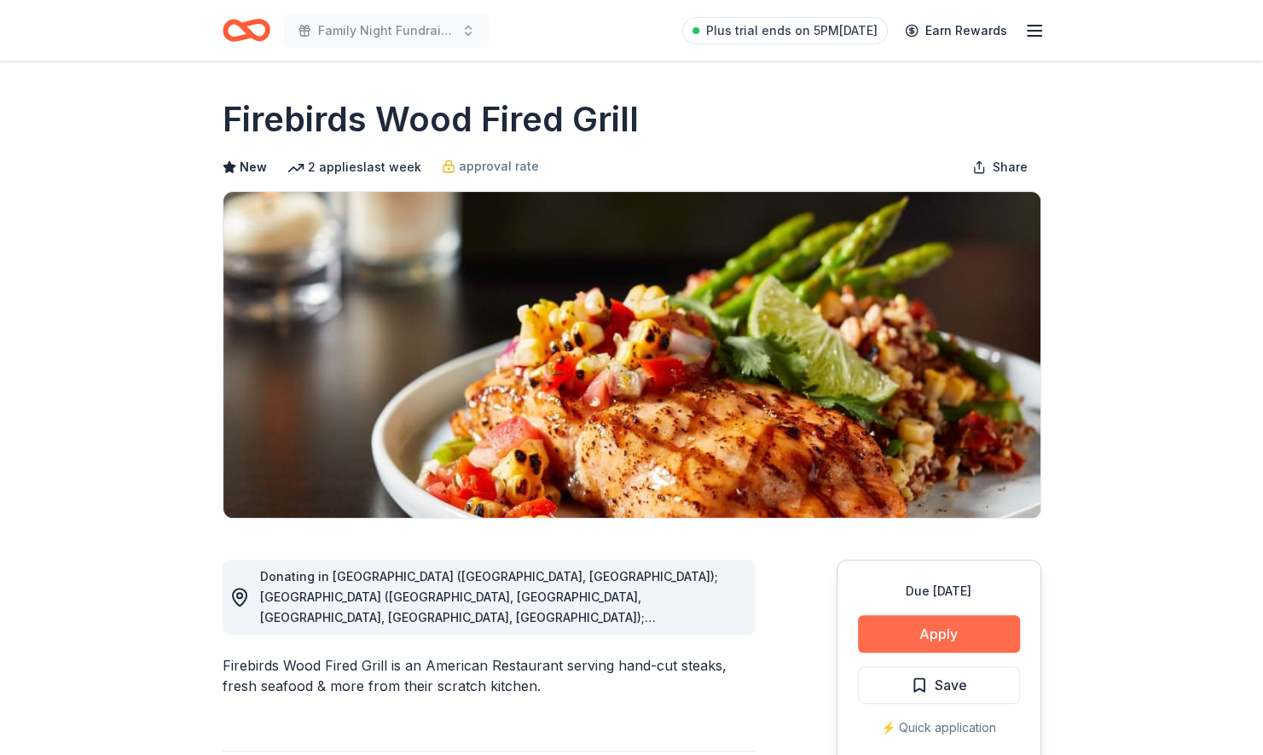
click at [960, 620] on button "Apply" at bounding box center [939, 634] width 162 height 38
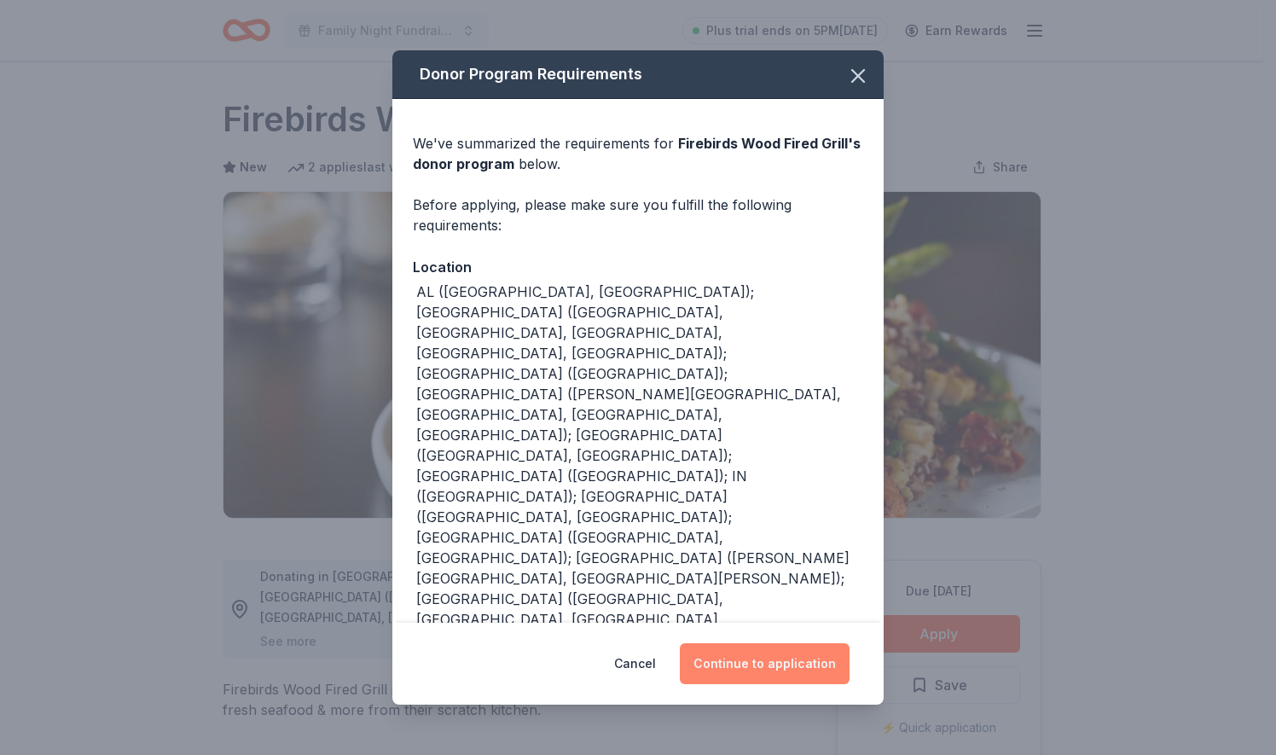
click at [768, 678] on button "Continue to application" at bounding box center [765, 663] width 170 height 41
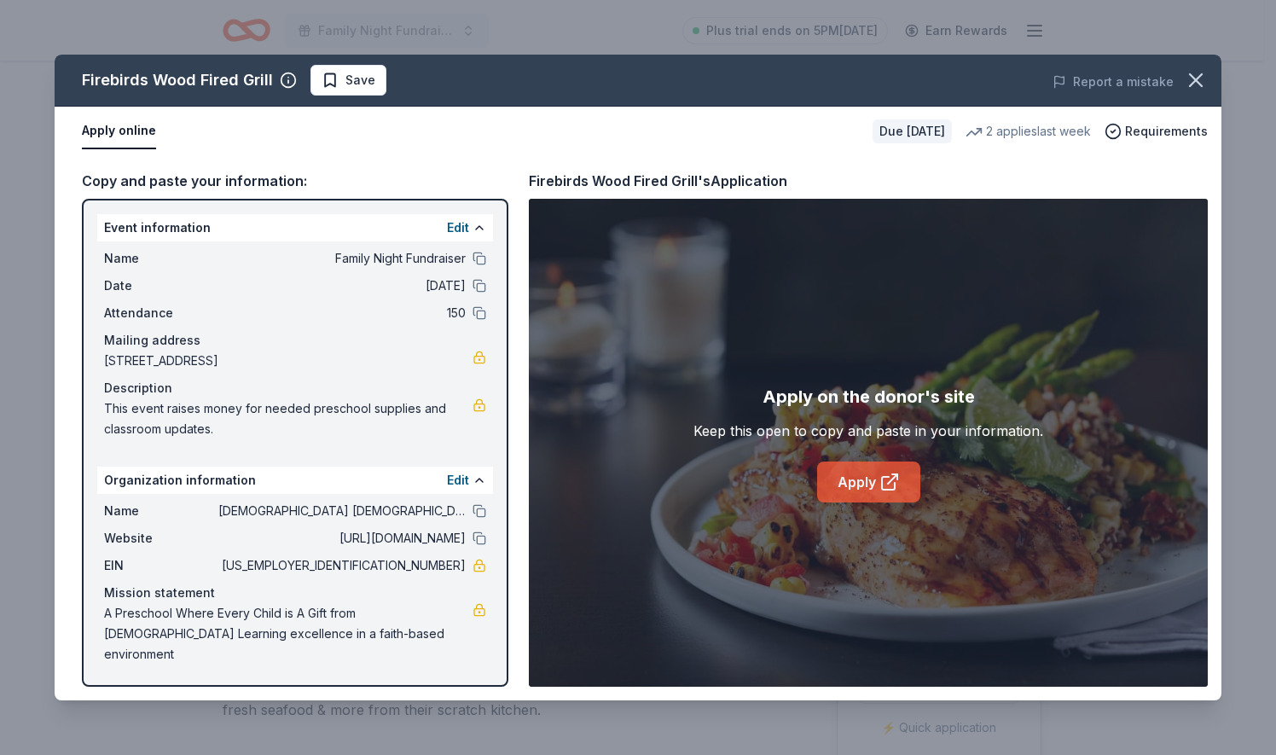
click at [868, 493] on link "Apply" at bounding box center [868, 481] width 103 height 41
click at [1197, 78] on icon "button" at bounding box center [1196, 80] width 12 height 12
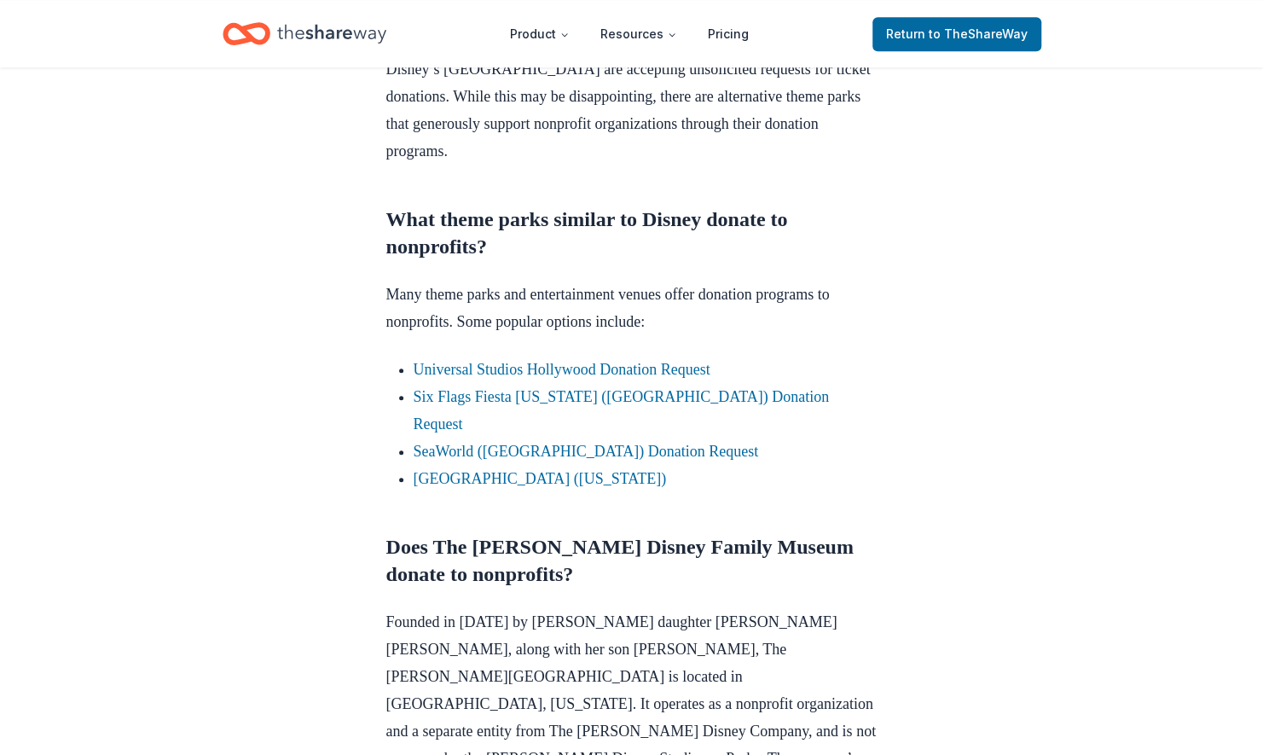
scroll to position [943, 0]
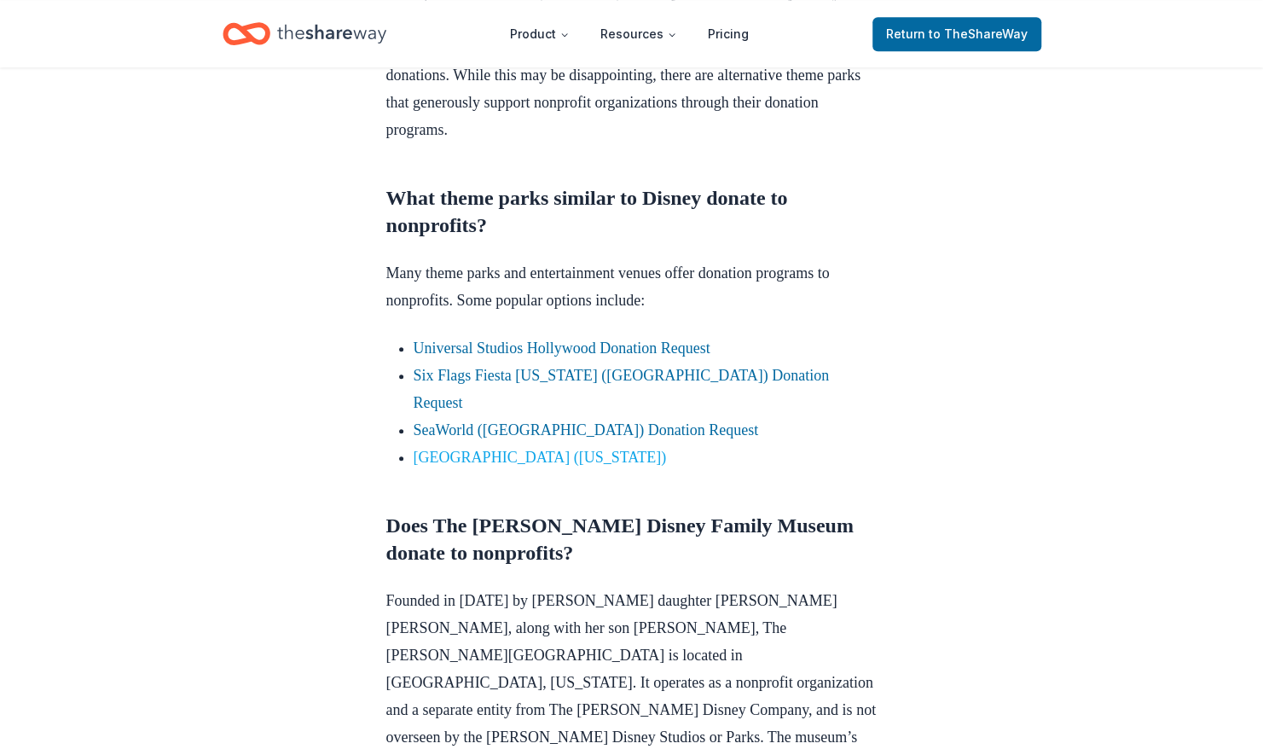
click at [564, 449] on link "[GEOGRAPHIC_DATA] ([US_STATE])" at bounding box center [540, 457] width 253 height 17
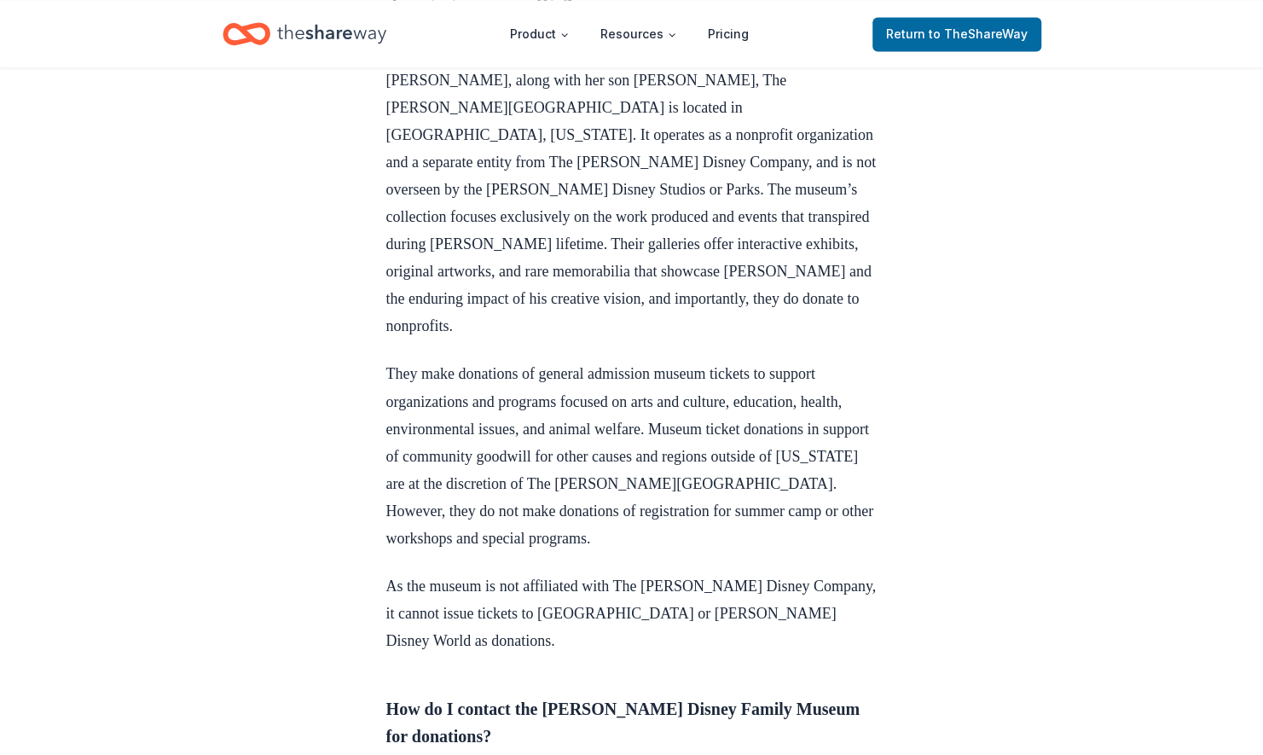
scroll to position [1051, 0]
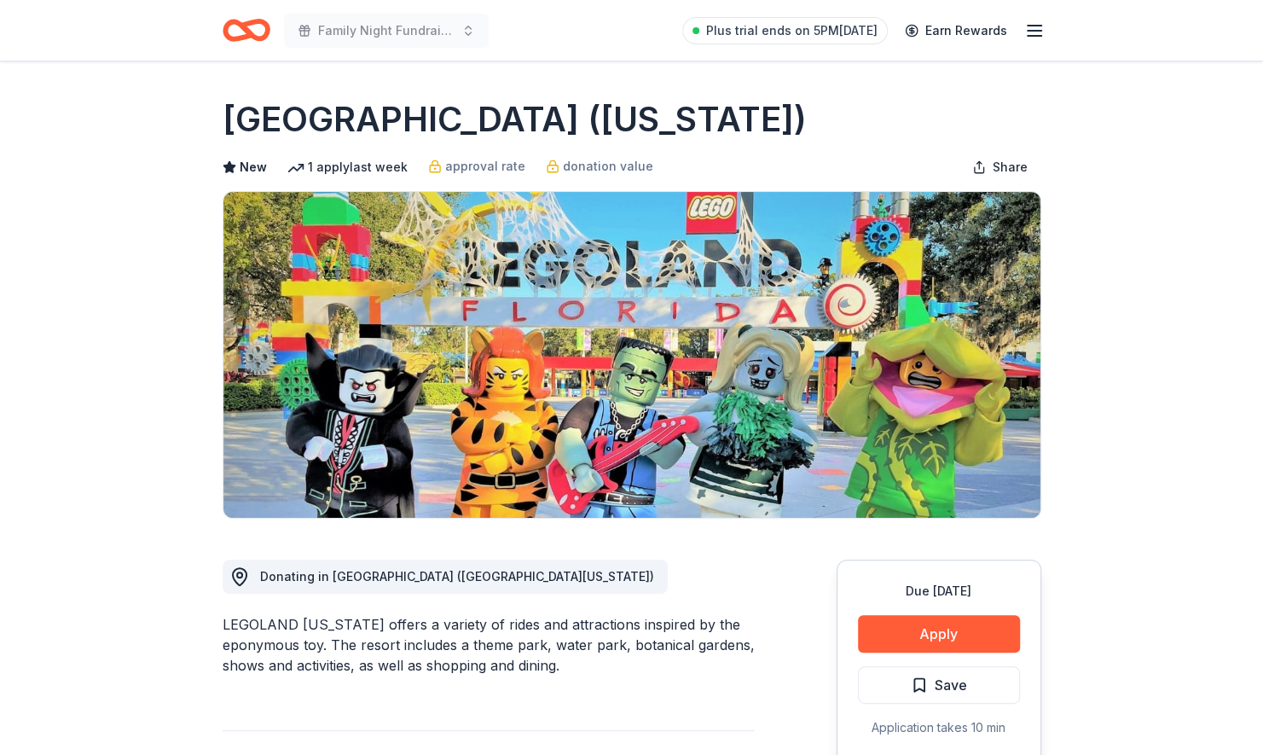
drag, startPoint x: 1262, startPoint y: 141, endPoint x: 1248, endPoint y: 160, distance: 24.4
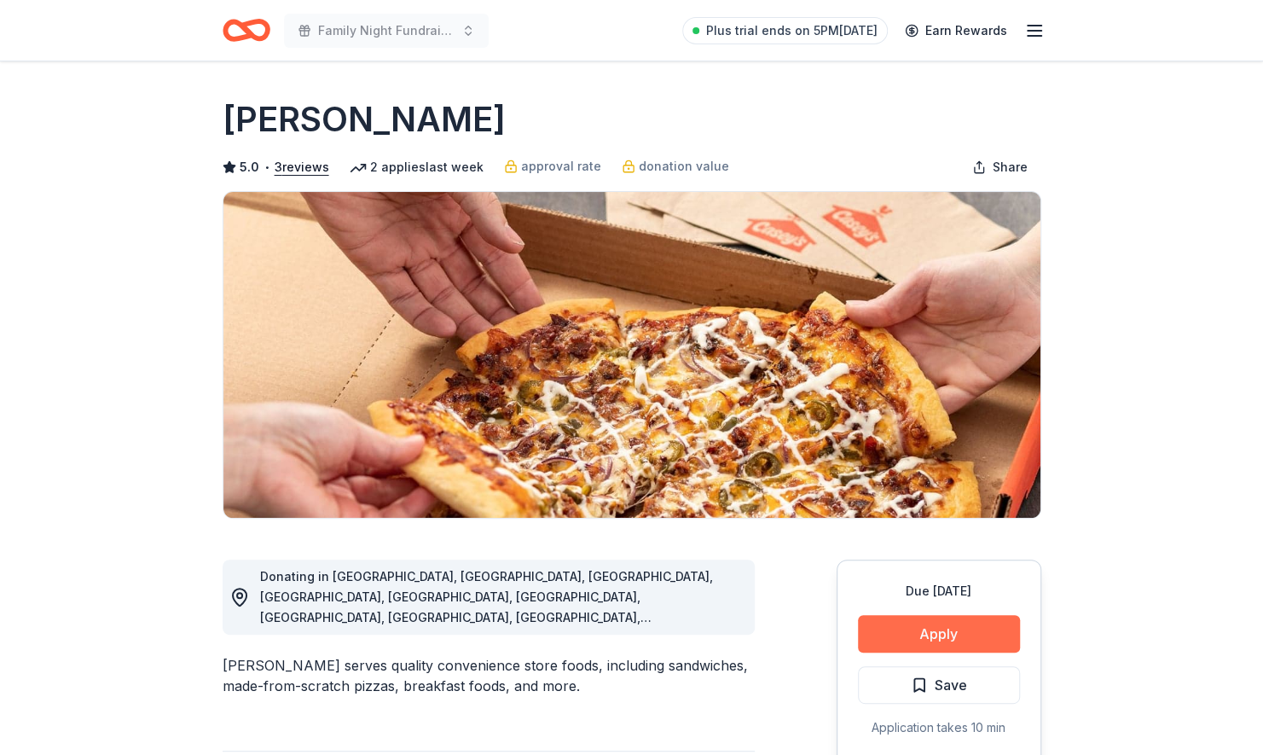
click at [957, 625] on button "Apply" at bounding box center [939, 634] width 162 height 38
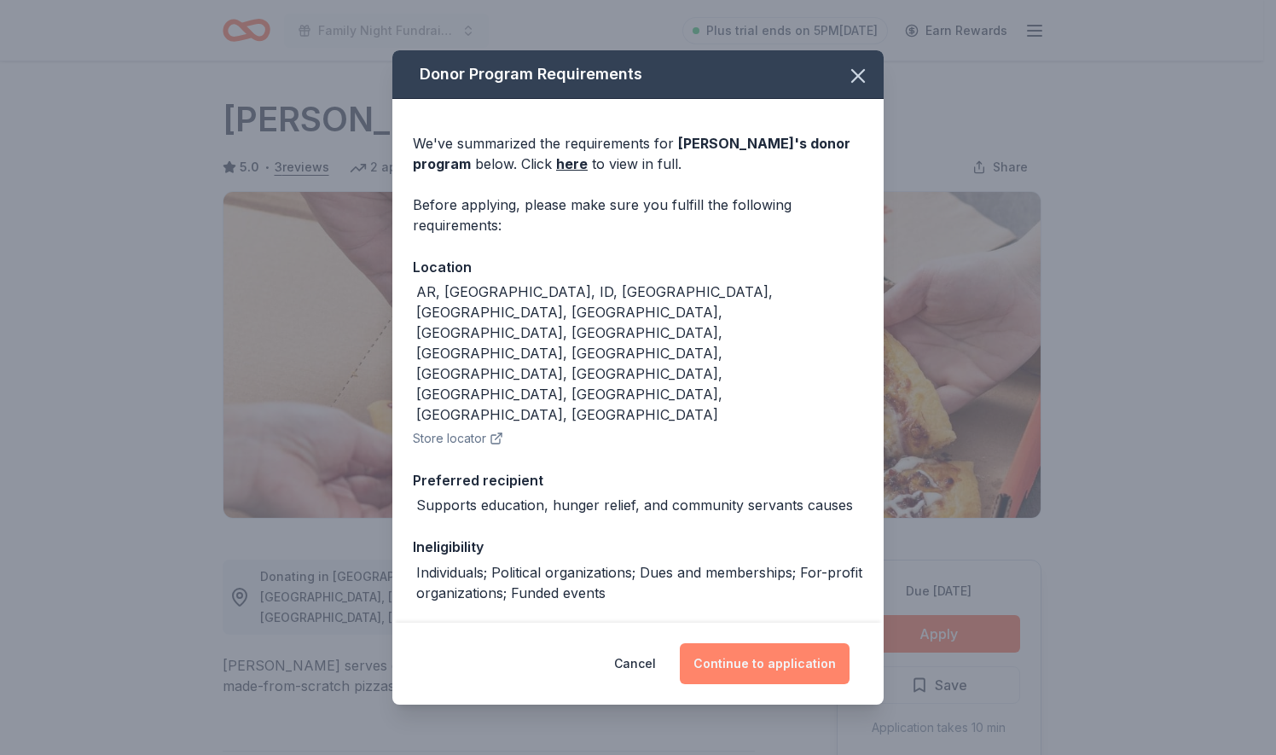
click at [727, 662] on button "Continue to application" at bounding box center [765, 663] width 170 height 41
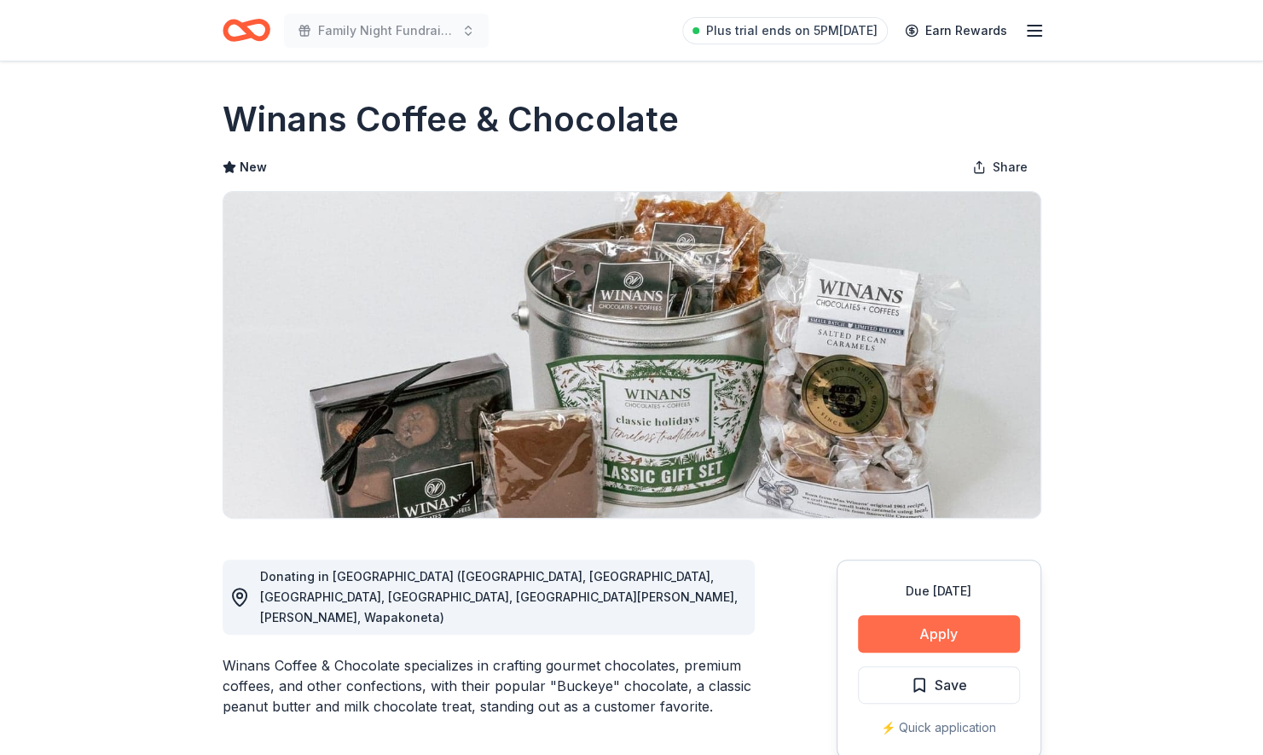
click at [891, 629] on button "Apply" at bounding box center [939, 634] width 162 height 38
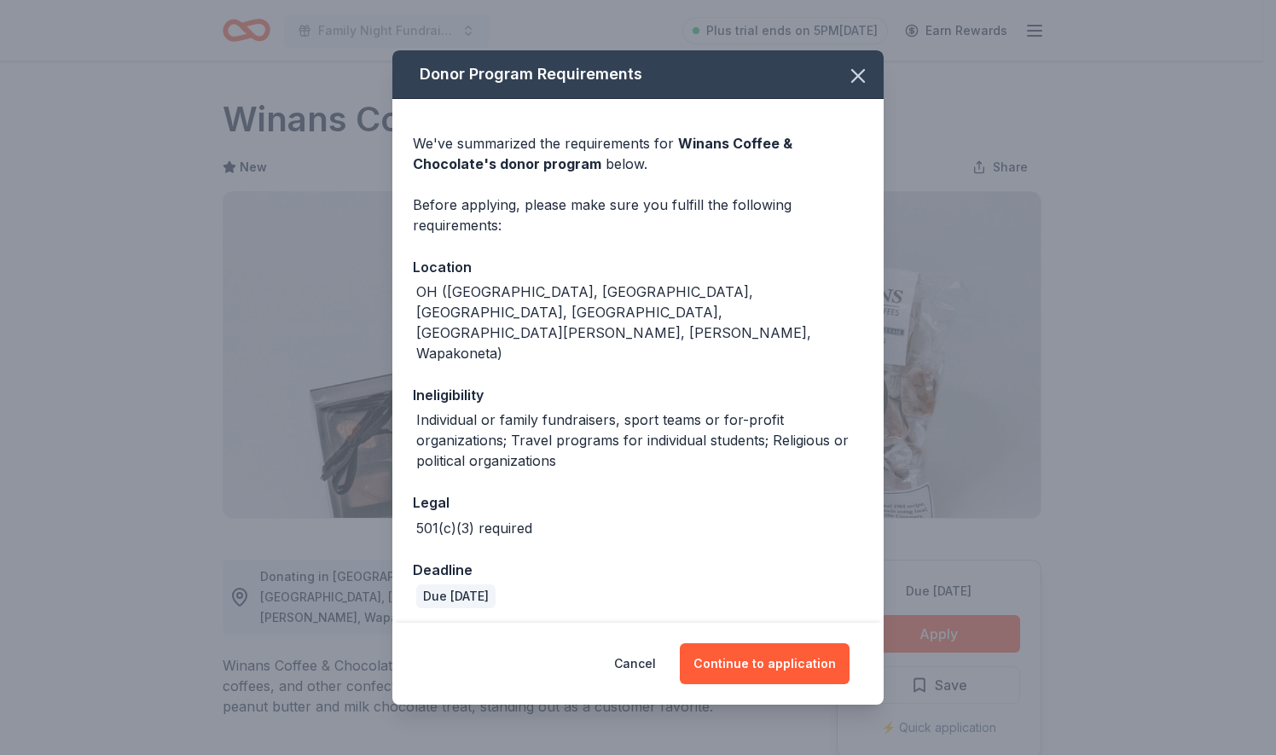
click at [638, 409] on div "Individual or family fundraisers, sport teams or for-profit organizations; Trav…" at bounding box center [639, 439] width 447 height 61
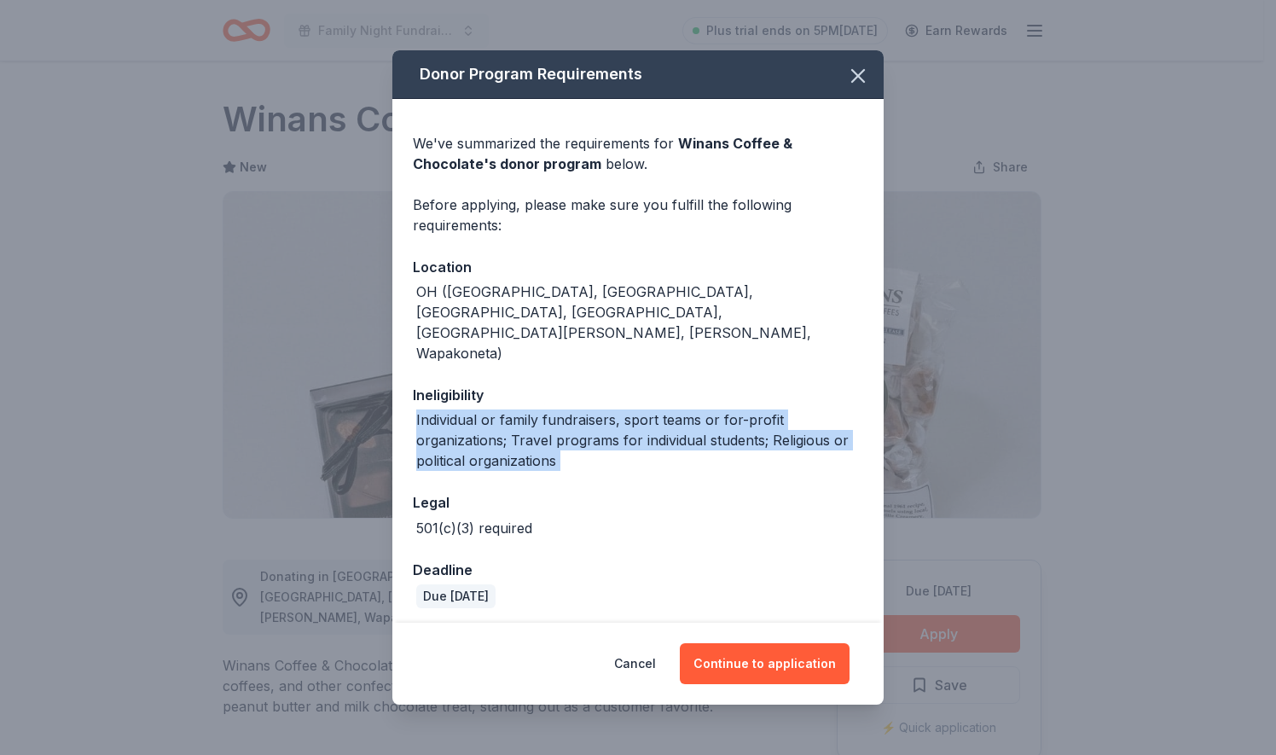
drag, startPoint x: 638, startPoint y: 396, endPoint x: 641, endPoint y: 440, distance: 44.4
click at [641, 440] on div "Individual or family fundraisers, sport teams or for-profit organizations; Trav…" at bounding box center [639, 439] width 447 height 61
drag, startPoint x: 533, startPoint y: 508, endPoint x: 600, endPoint y: 372, distance: 151.1
click at [600, 372] on div "We've summarized the requirements for Winans Coffee & Chocolate 's donor progra…" at bounding box center [637, 364] width 491 height 531
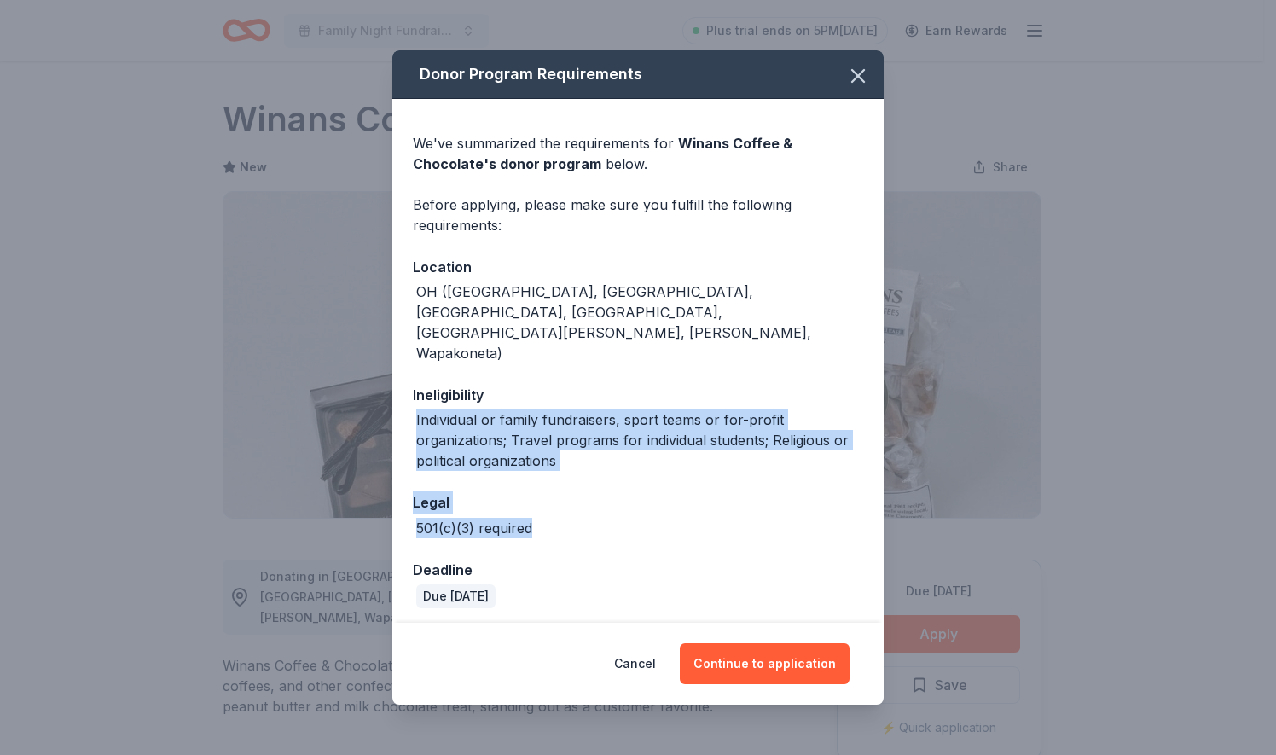
click at [600, 384] on div "Ineligibility" at bounding box center [638, 395] width 450 height 22
click at [738, 653] on button "Continue to application" at bounding box center [765, 663] width 170 height 41
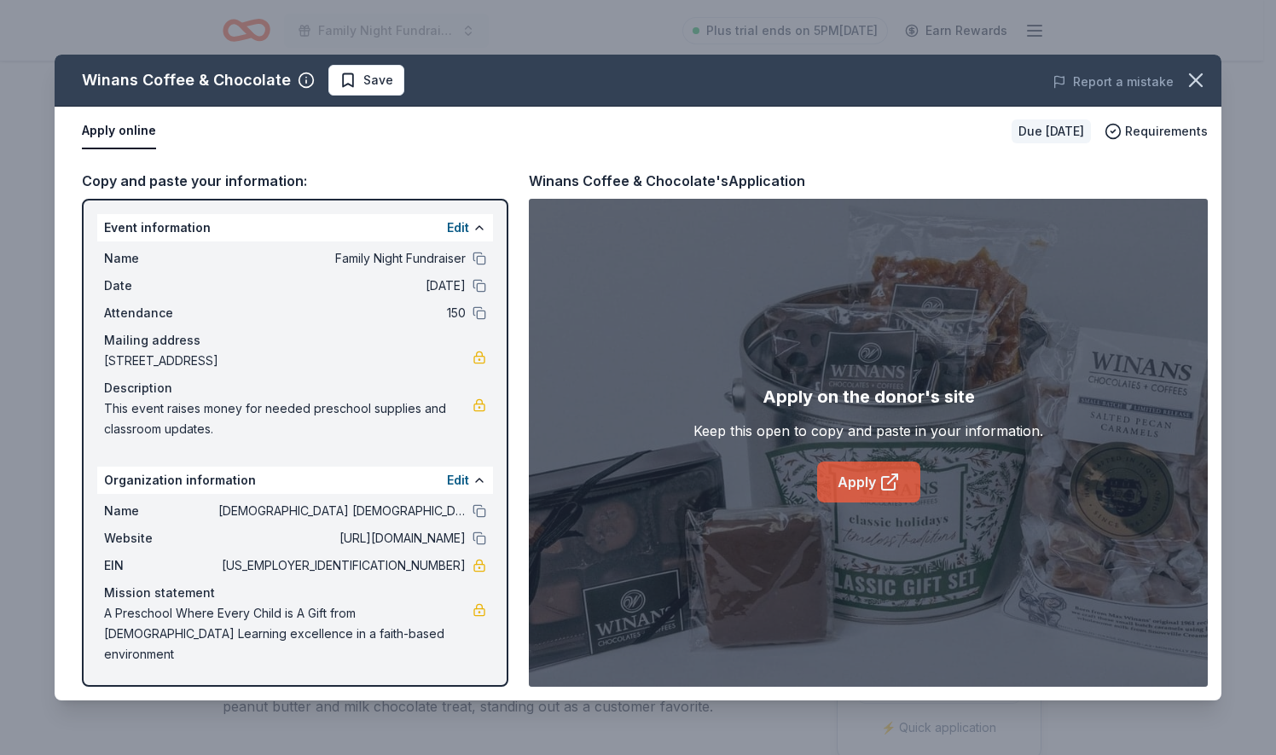
click at [868, 481] on link "Apply" at bounding box center [868, 481] width 103 height 41
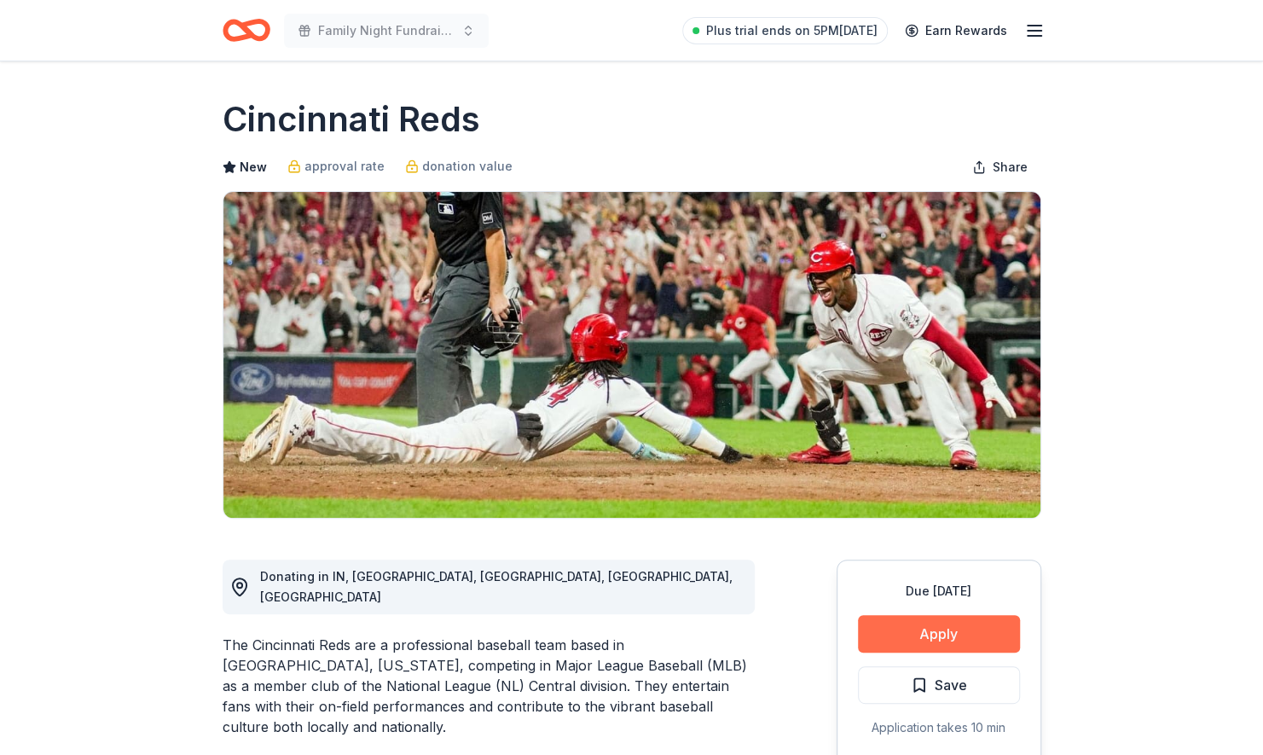
click at [919, 627] on button "Apply" at bounding box center [939, 634] width 162 height 38
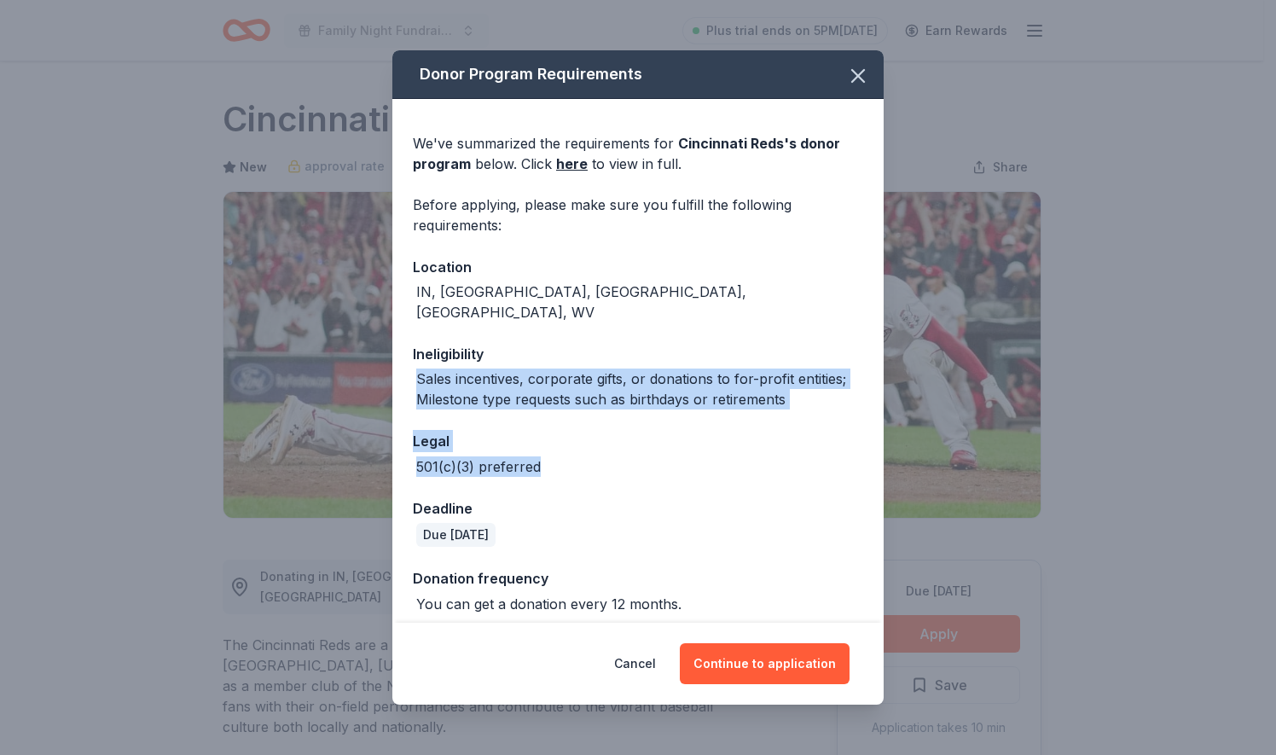
drag, startPoint x: 705, startPoint y: 326, endPoint x: 662, endPoint y: 450, distance: 131.1
click at [662, 450] on div "We've summarized the requirements for Cincinnati Reds 's donor program below. C…" at bounding box center [637, 367] width 491 height 536
click at [662, 456] on div "501(c)(3) preferred" at bounding box center [638, 466] width 450 height 20
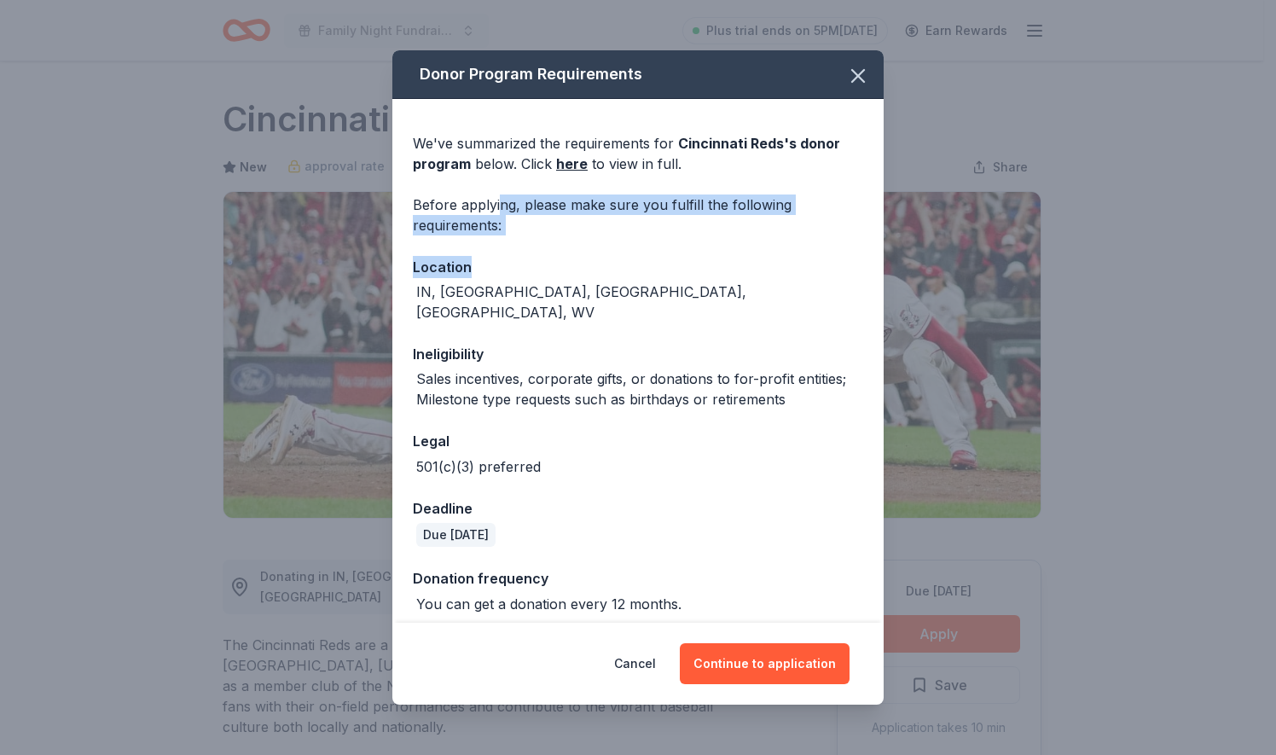
drag, startPoint x: 499, startPoint y: 197, endPoint x: 627, endPoint y: 268, distance: 146.2
click at [627, 268] on div "We've summarized the requirements for Cincinnati Reds 's donor program below. C…" at bounding box center [637, 367] width 491 height 536
click at [627, 268] on div "Location" at bounding box center [638, 267] width 450 height 22
click at [737, 667] on button "Continue to application" at bounding box center [765, 663] width 170 height 41
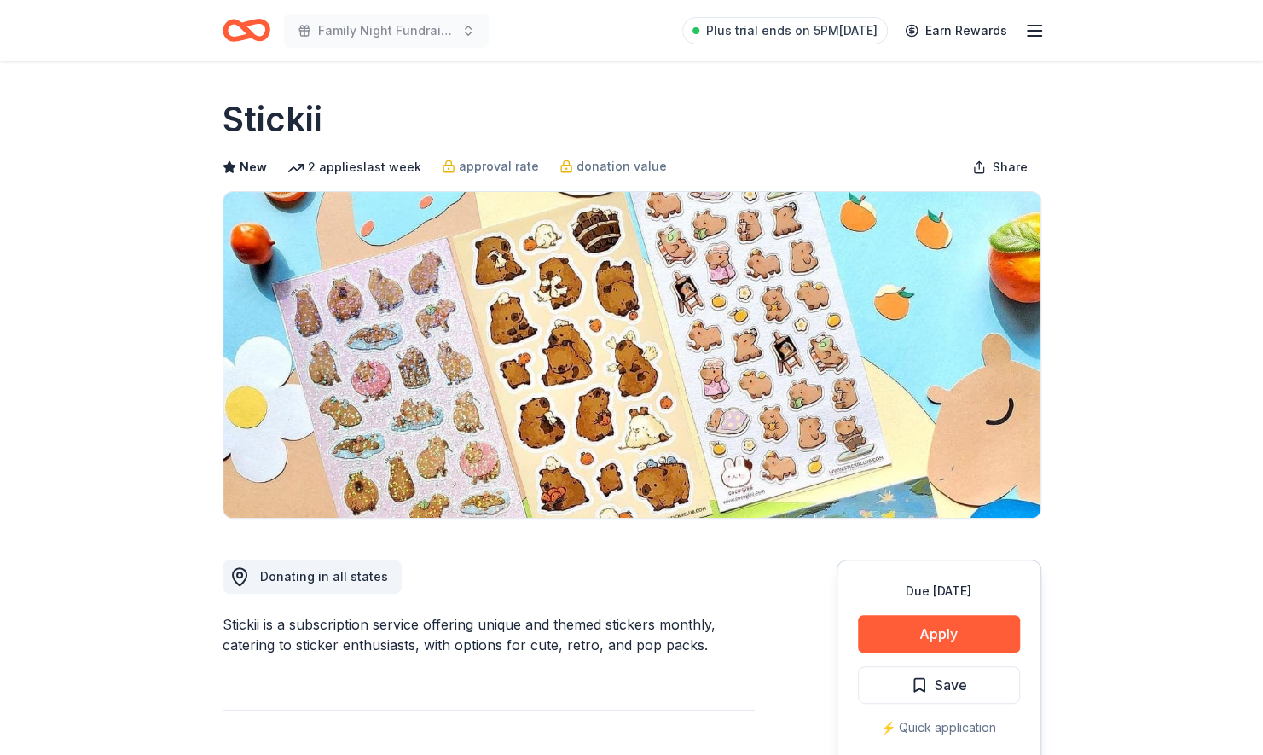
click at [316, 635] on div "Stickii is a subscription service offering unique and themed stickers monthly, …" at bounding box center [489, 634] width 532 height 41
click at [910, 635] on button "Apply" at bounding box center [939, 634] width 162 height 38
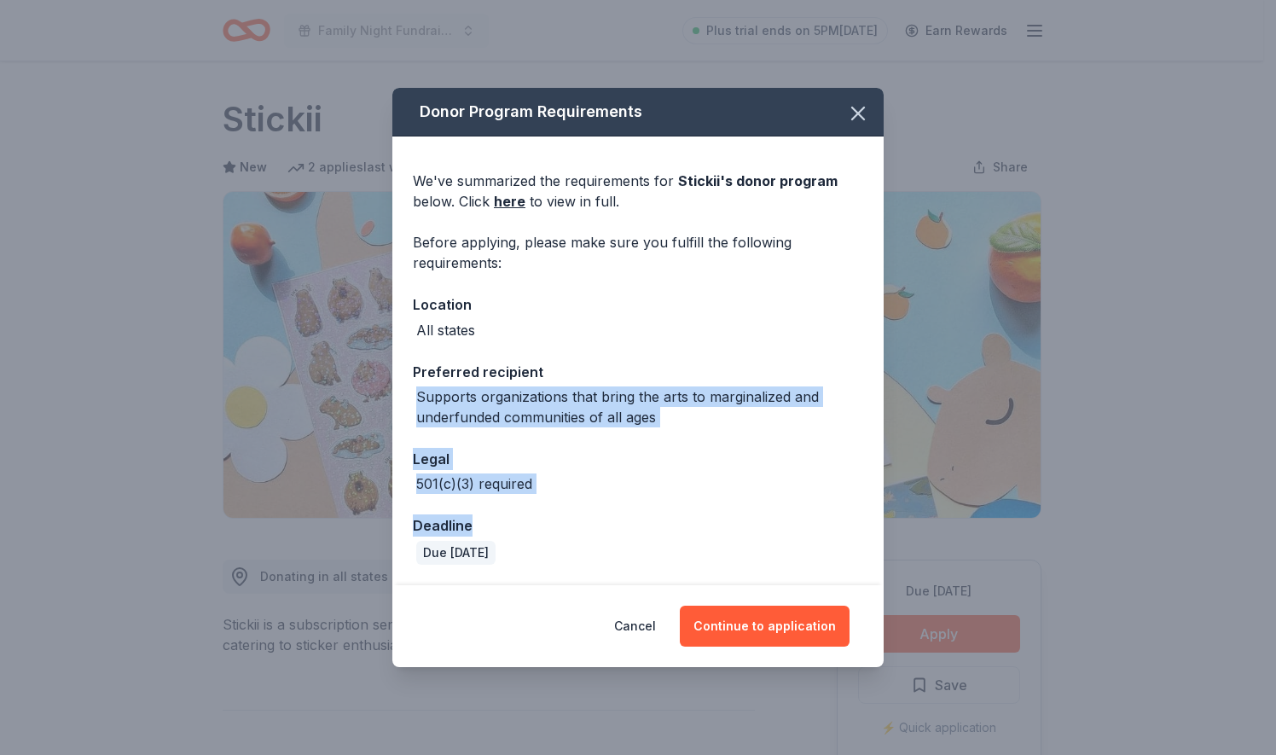
drag, startPoint x: 751, startPoint y: 525, endPoint x: 771, endPoint y: 363, distance: 163.3
click at [771, 363] on div "We've summarized the requirements for Stickii 's donor program below. Click her…" at bounding box center [637, 360] width 491 height 449
click at [771, 363] on div "Preferred recipient" at bounding box center [638, 372] width 450 height 22
click at [547, 499] on div "We've summarized the requirements for Stickii 's donor program below. Click her…" at bounding box center [637, 360] width 491 height 449
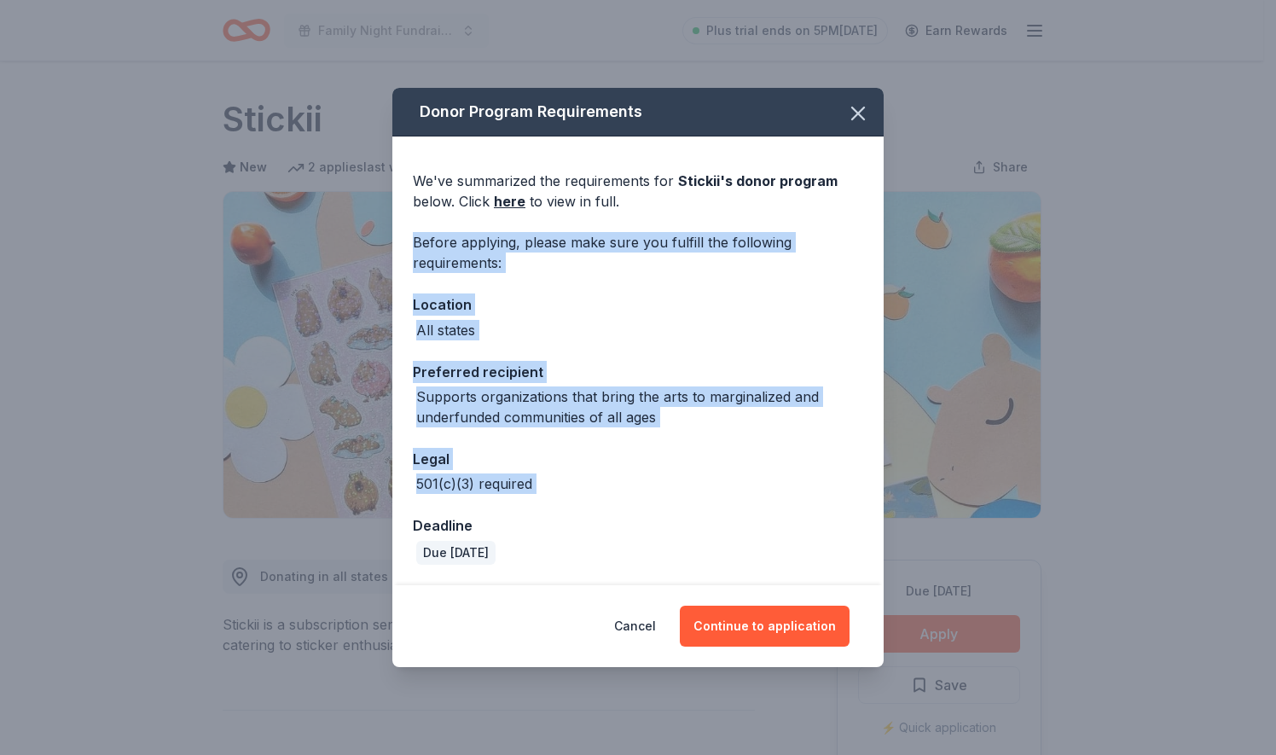
drag, startPoint x: 547, startPoint y: 499, endPoint x: 742, endPoint y: 215, distance: 344.7
click at [742, 215] on div "We've summarized the requirements for Stickii 's donor program below. Click her…" at bounding box center [637, 360] width 491 height 449
click at [547, 307] on div "Location" at bounding box center [638, 304] width 450 height 22
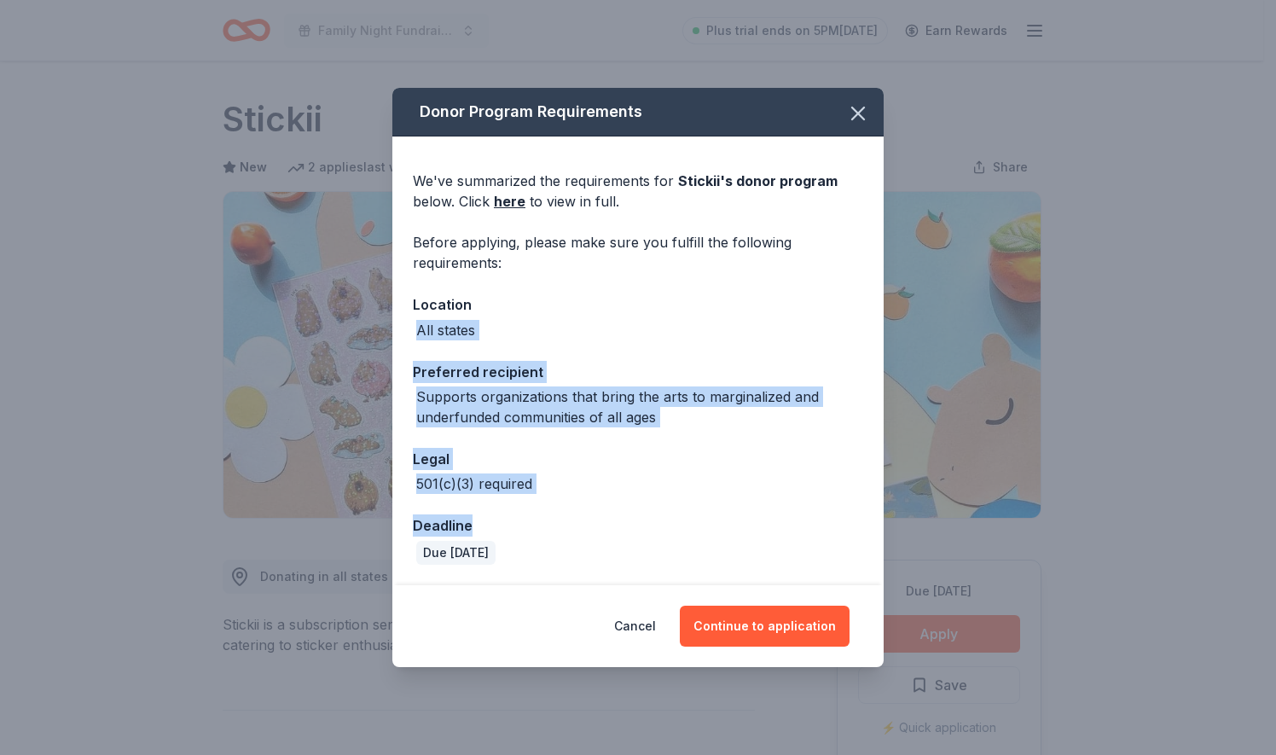
drag, startPoint x: 547, startPoint y: 307, endPoint x: 510, endPoint y: 502, distance: 198.7
click at [510, 502] on div "We've summarized the requirements for Stickii 's donor program below. Click her…" at bounding box center [637, 360] width 491 height 449
click at [858, 107] on icon "button" at bounding box center [858, 114] width 24 height 24
